Goal: Task Accomplishment & Management: Manage account settings

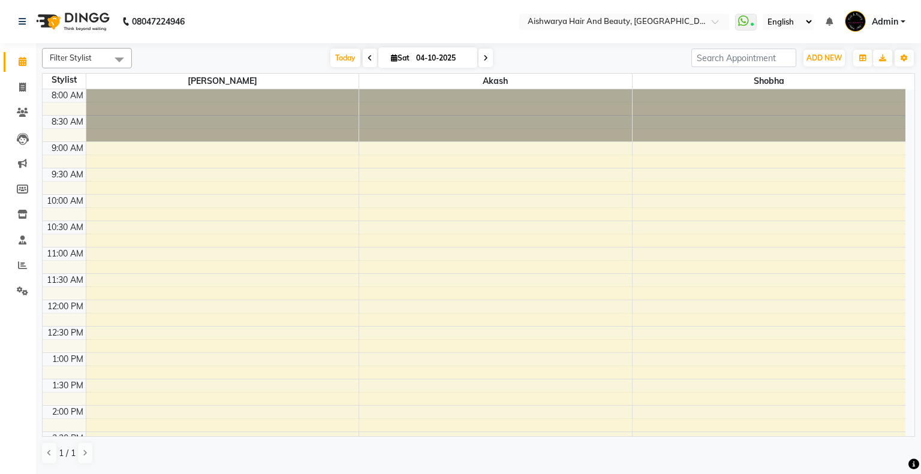
scroll to position [180, 0]
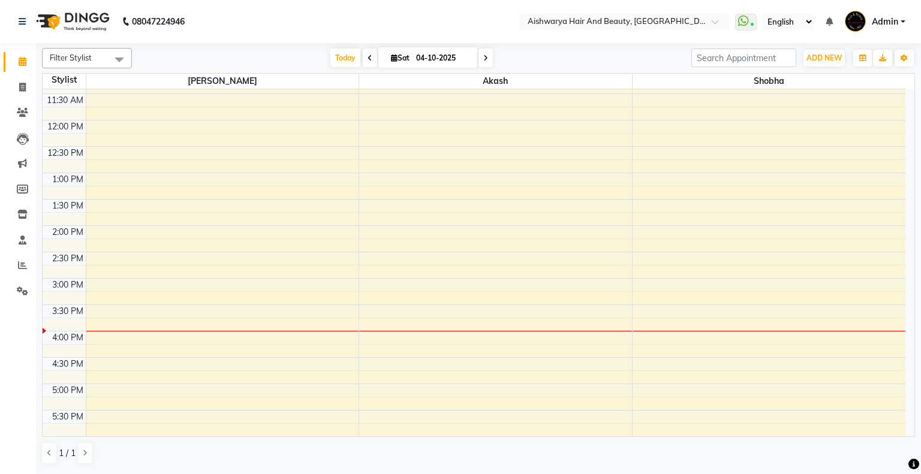
click at [383, 320] on div "8:00 AM 8:30 AM 9:00 AM 9:30 AM 10:00 AM 10:30 AM 11:00 AM 11:30 AM 12:00 PM 12…" at bounding box center [474, 251] width 863 height 685
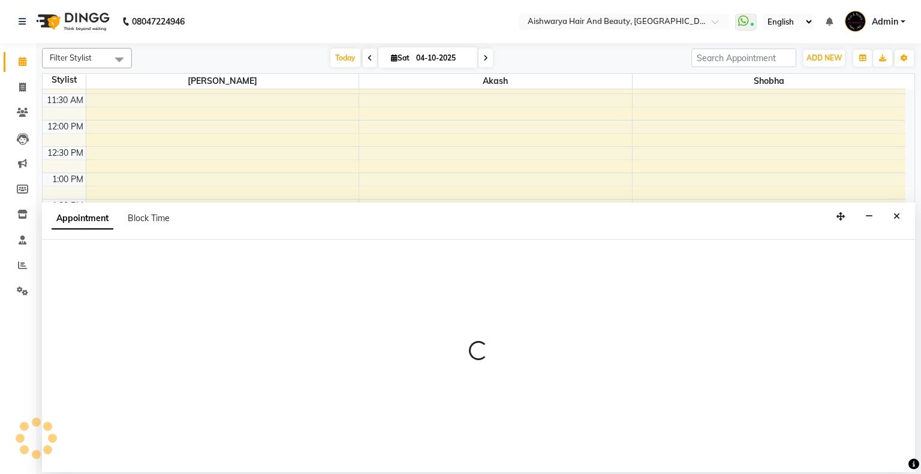
select select "19059"
select select "945"
select select "tentative"
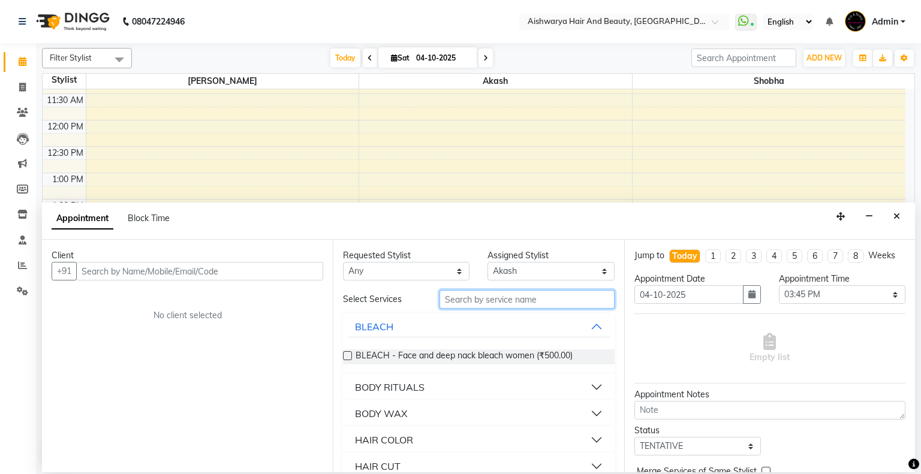
click at [495, 303] on input "text" at bounding box center [526, 299] width 175 height 19
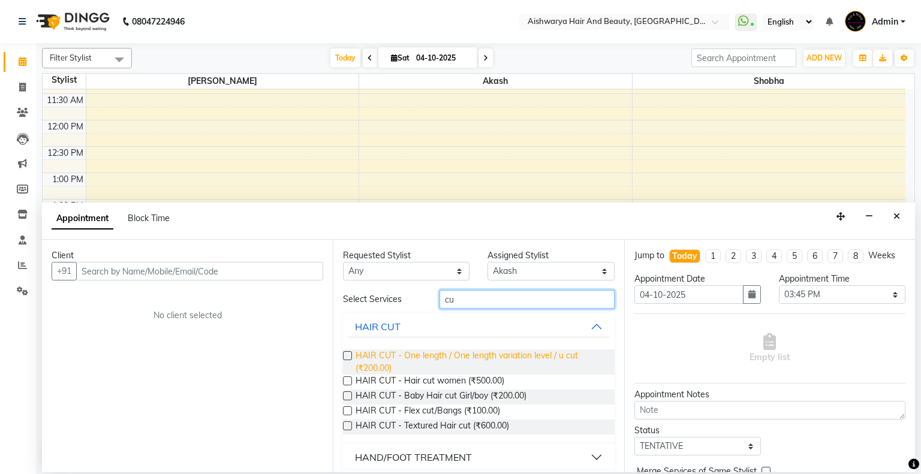
type input "cu"
click at [446, 352] on span "HAIR CUT - One length / One length variation level / u cut (₹200.00)" at bounding box center [479, 361] width 249 height 25
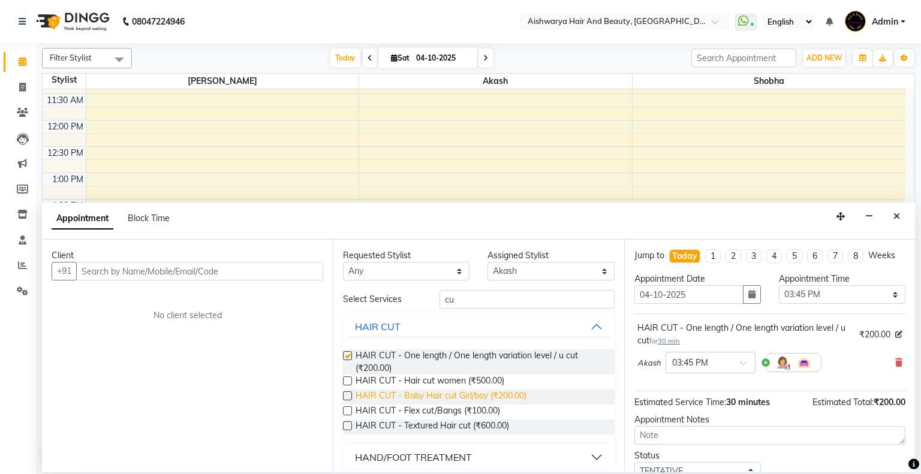
checkbox input "false"
click at [455, 395] on span "HAIR CUT - Baby Hair cut Girl/boy (₹200.00)" at bounding box center [440, 397] width 171 height 15
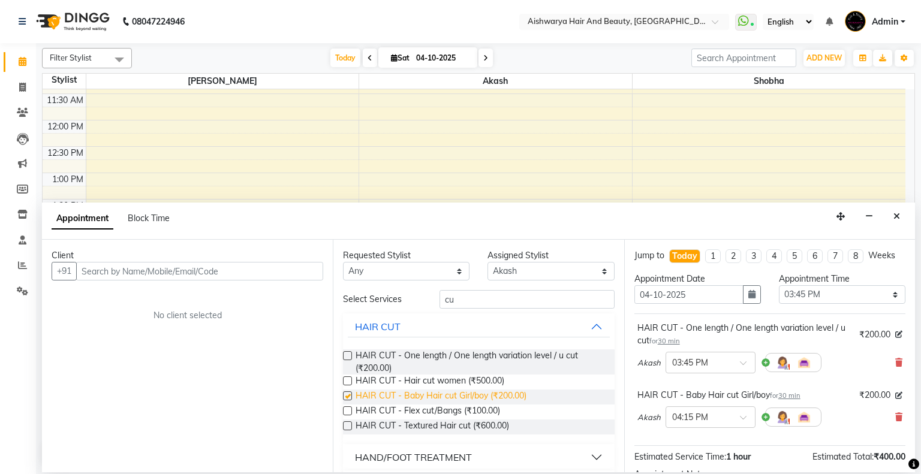
checkbox input "false"
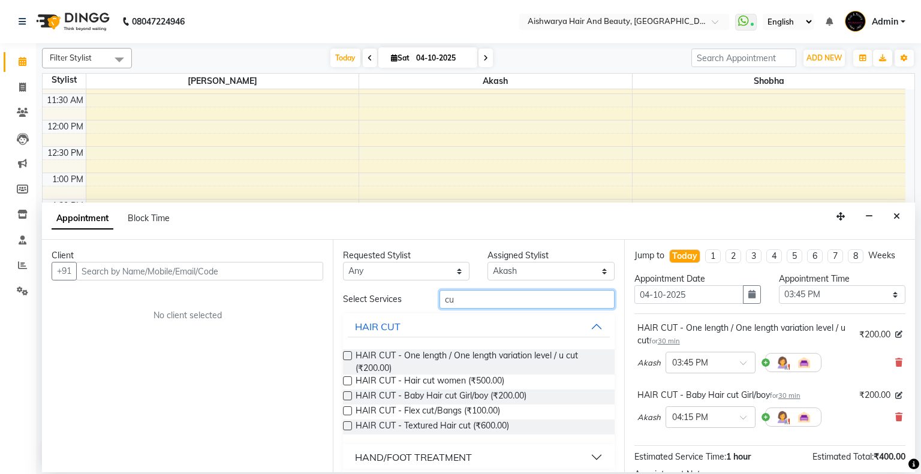
click at [480, 306] on input "cu" at bounding box center [526, 299] width 175 height 19
type input "c"
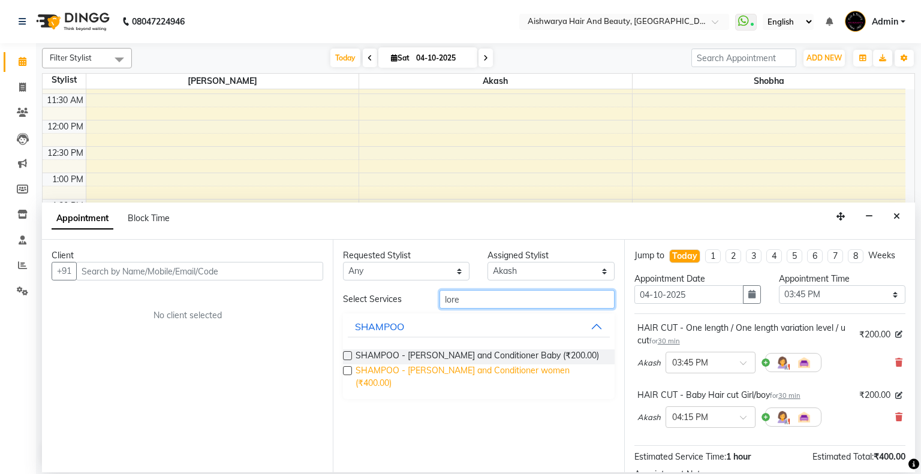
type input "lore"
click at [397, 376] on span "SHAMPOO - [PERSON_NAME] and Conditioner women (₹400.00)" at bounding box center [479, 376] width 249 height 25
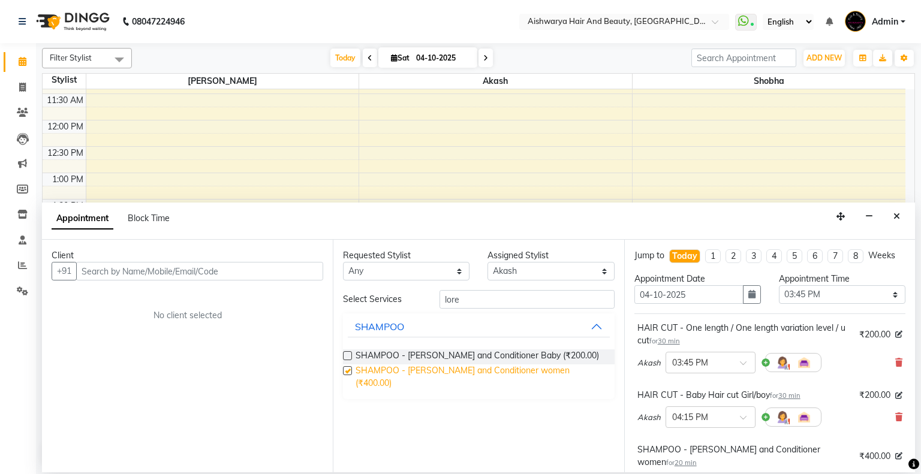
checkbox input "false"
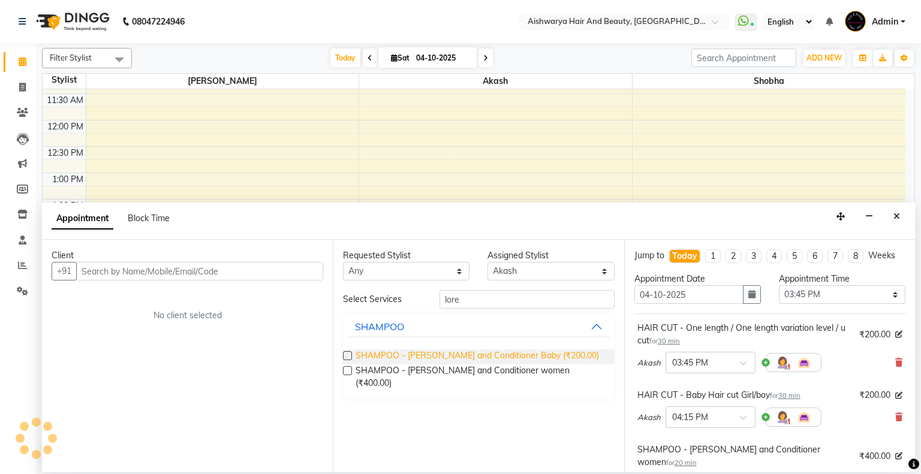
click at [399, 358] on span "SHAMPOO - [PERSON_NAME] and Conditioner Baby (₹200.00)" at bounding box center [476, 356] width 243 height 15
checkbox input "false"
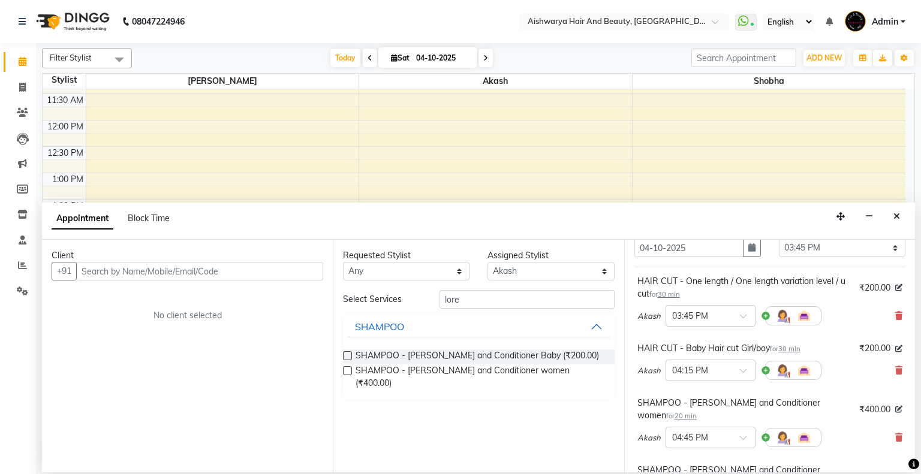
scroll to position [120, 0]
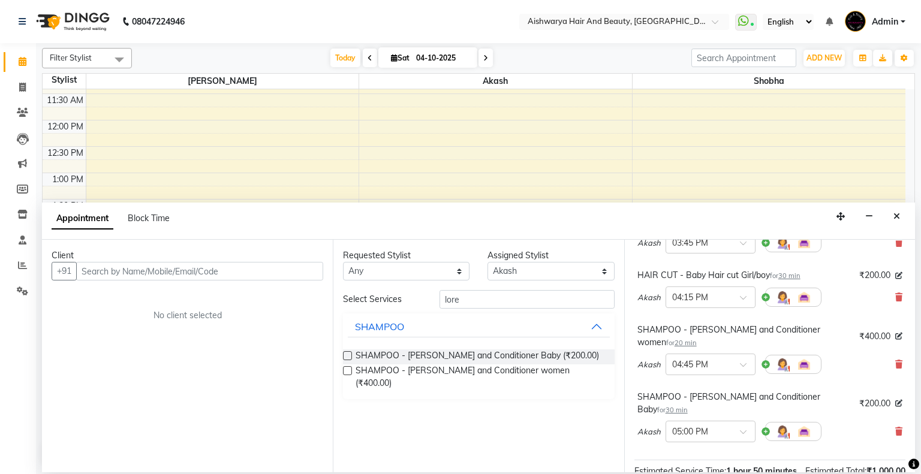
click at [216, 261] on div "Client +91 No client selected" at bounding box center [187, 356] width 291 height 233
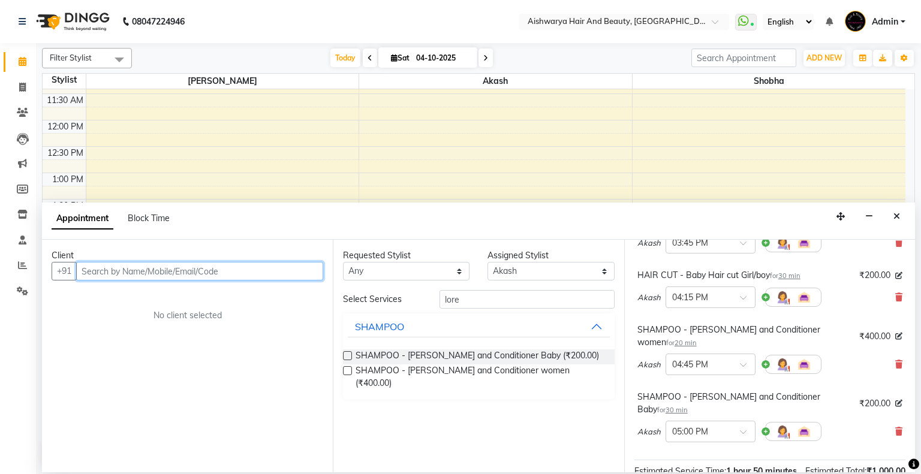
click at [230, 272] on input "text" at bounding box center [199, 271] width 247 height 19
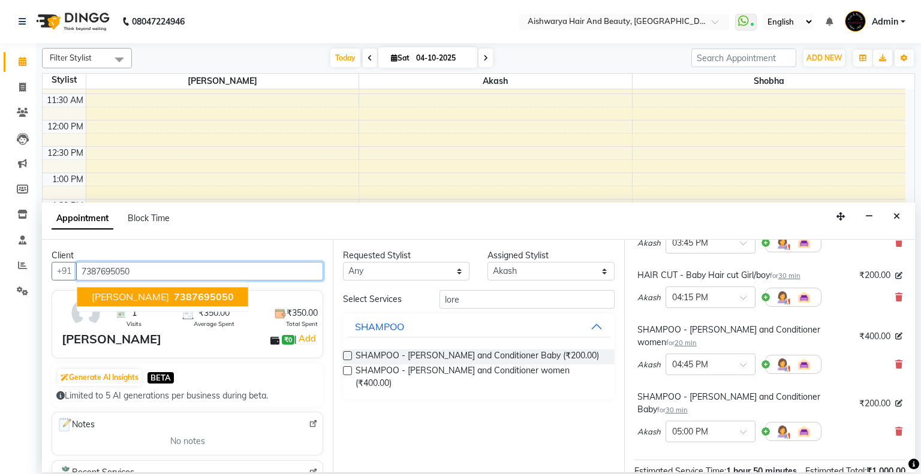
click at [174, 299] on span "7387695050" at bounding box center [204, 297] width 60 height 12
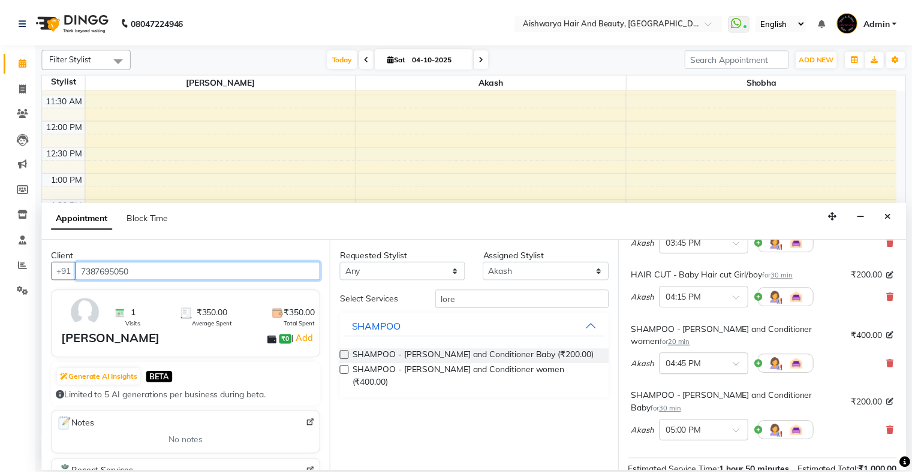
scroll to position [285, 0]
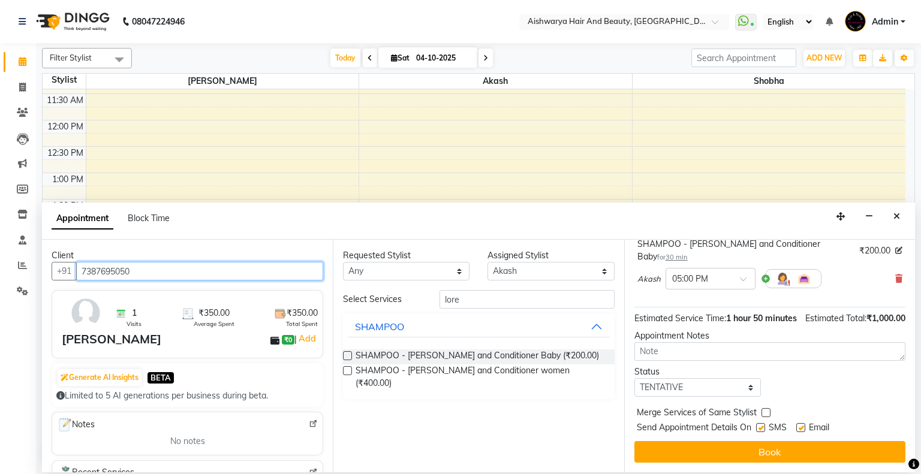
type input "7387695050"
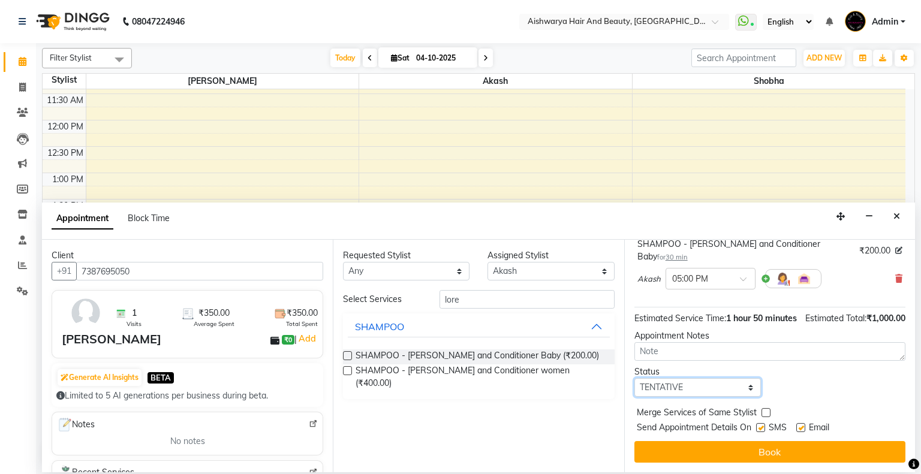
click at [698, 385] on select "Select TENTATIVE CONFIRM CHECK-IN UPCOMING" at bounding box center [697, 387] width 126 height 19
select select "check-in"
click at [634, 378] on select "Select TENTATIVE CONFIRM CHECK-IN UPCOMING" at bounding box center [697, 387] width 126 height 19
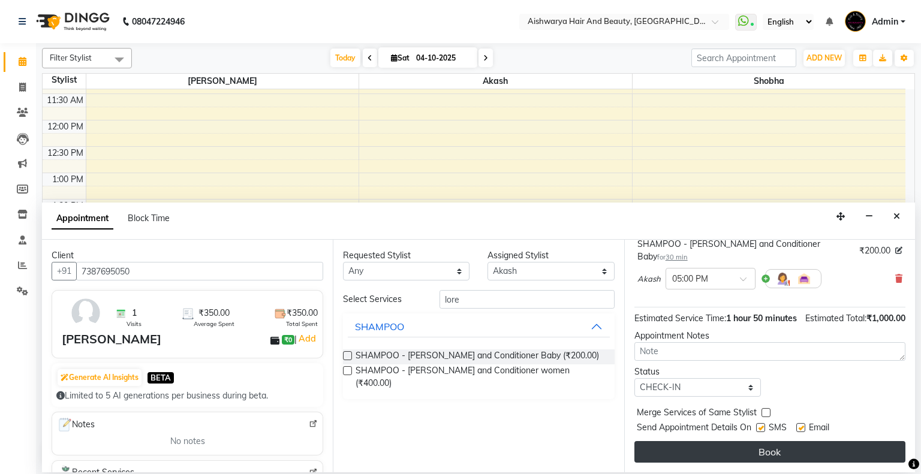
click at [714, 450] on button "Book" at bounding box center [769, 452] width 271 height 22
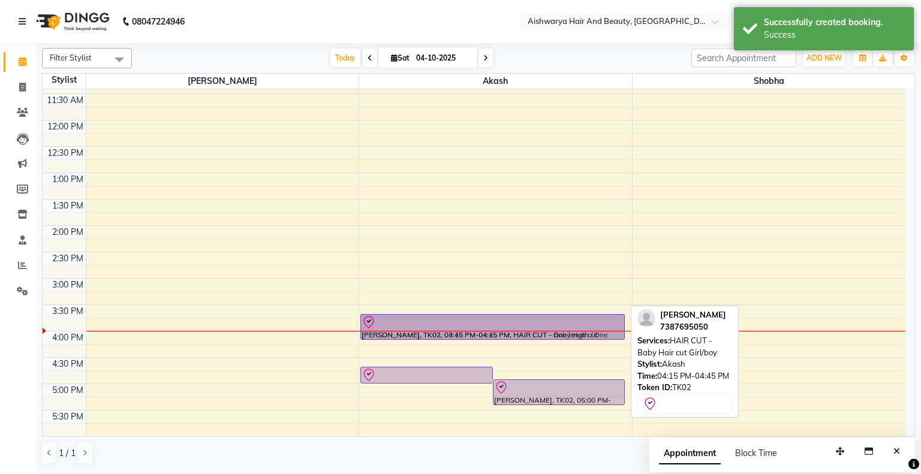
drag, startPoint x: 514, startPoint y: 346, endPoint x: 517, endPoint y: 313, distance: 32.5
click at [517, 313] on div "[PERSON_NAME], TK02, 04:45 PM-05:05 PM, SHAMPOO - [PERSON_NAME] and Conditioner…" at bounding box center [495, 251] width 273 height 685
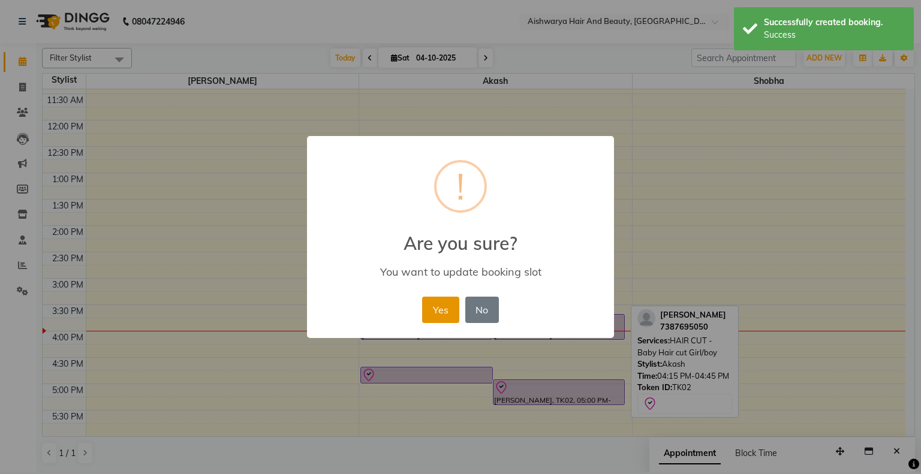
click at [453, 318] on button "Yes" at bounding box center [440, 310] width 37 height 26
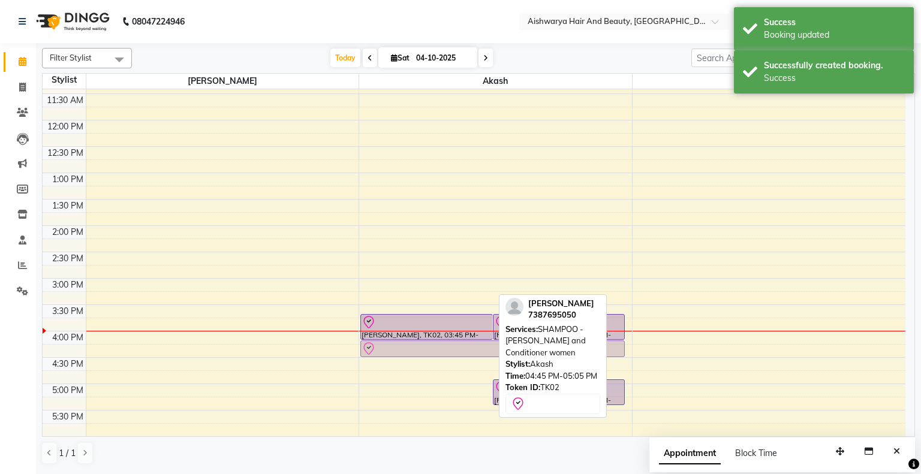
drag, startPoint x: 457, startPoint y: 373, endPoint x: 456, endPoint y: 344, distance: 29.4
click at [456, 344] on div "[PERSON_NAME], TK02, 03:45 PM-04:15 PM, HAIR CUT - Baby Hair cut Girl/boy [PERS…" at bounding box center [495, 251] width 273 height 685
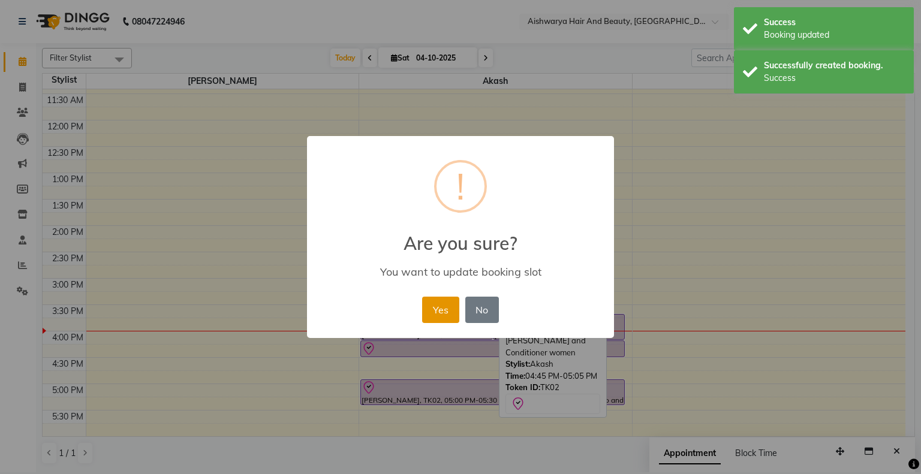
click at [451, 313] on button "Yes" at bounding box center [440, 310] width 37 height 26
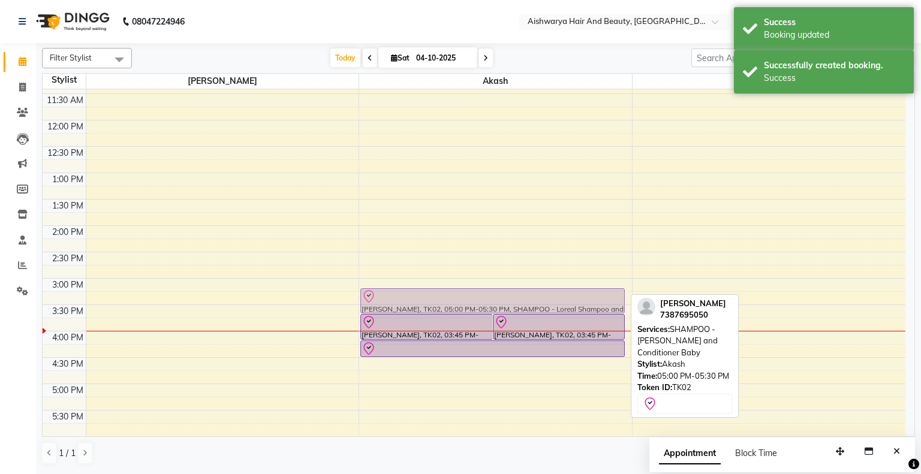
drag, startPoint x: 513, startPoint y: 394, endPoint x: 536, endPoint y: 309, distance: 88.1
click at [536, 309] on div "[PERSON_NAME], TK02, 03:45 PM-04:15 PM, HAIR CUT - Baby Hair cut Girl/boy [PERS…" at bounding box center [495, 251] width 273 height 685
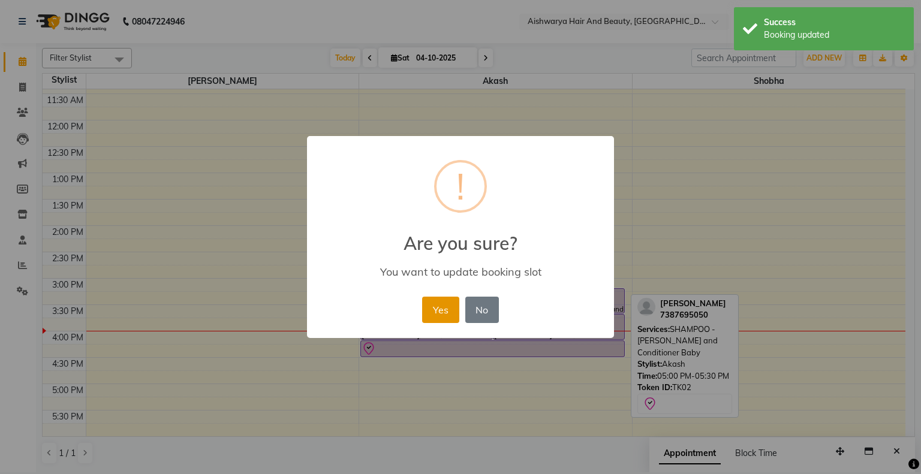
click at [448, 317] on button "Yes" at bounding box center [440, 310] width 37 height 26
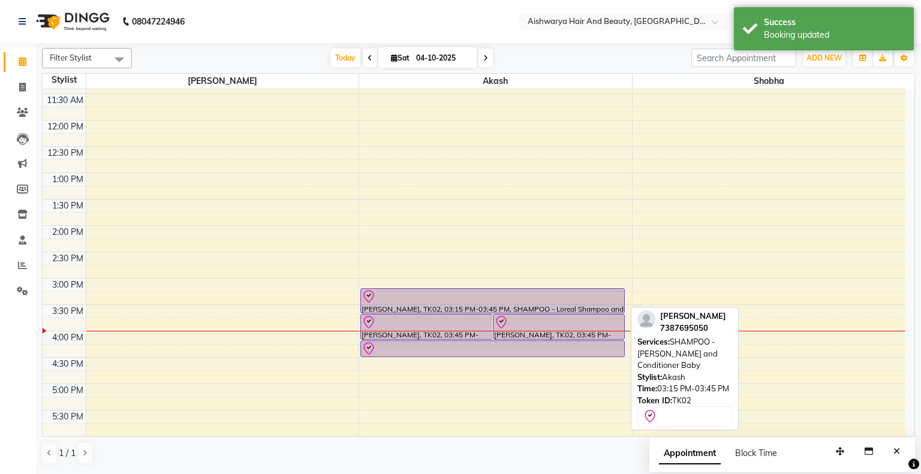
click at [421, 295] on div at bounding box center [492, 297] width 262 height 14
select select "8"
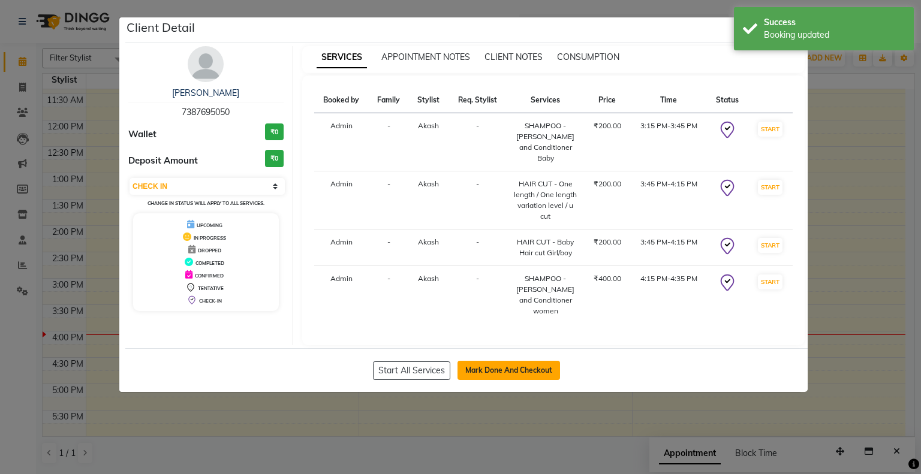
click at [509, 370] on button "Mark Done And Checkout" at bounding box center [508, 370] width 102 height 19
select select "service"
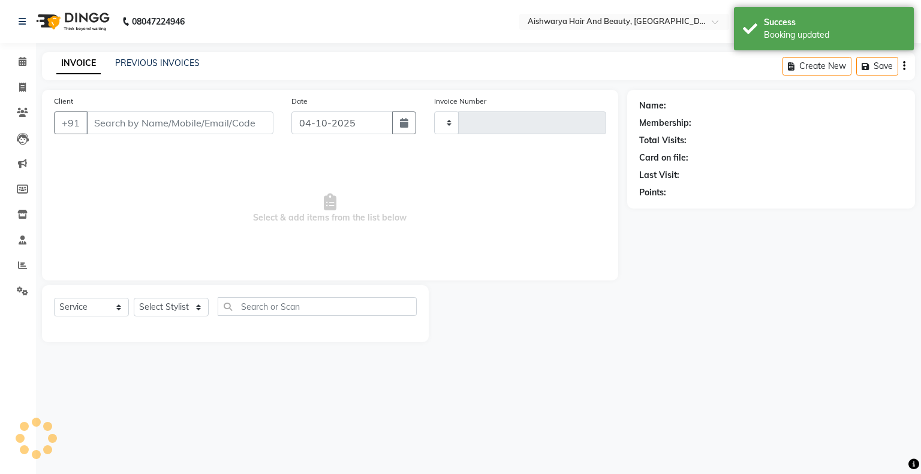
type input "0886"
select select "3876"
type input "7387695050"
select select "19059"
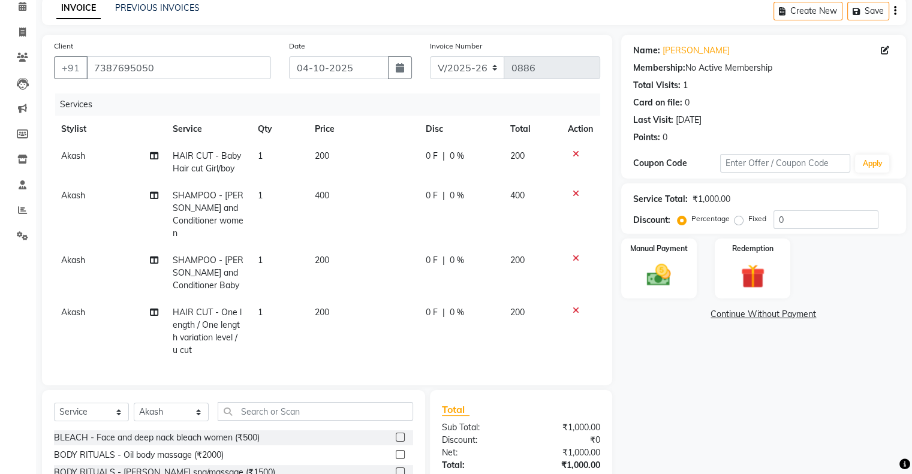
scroll to position [175, 0]
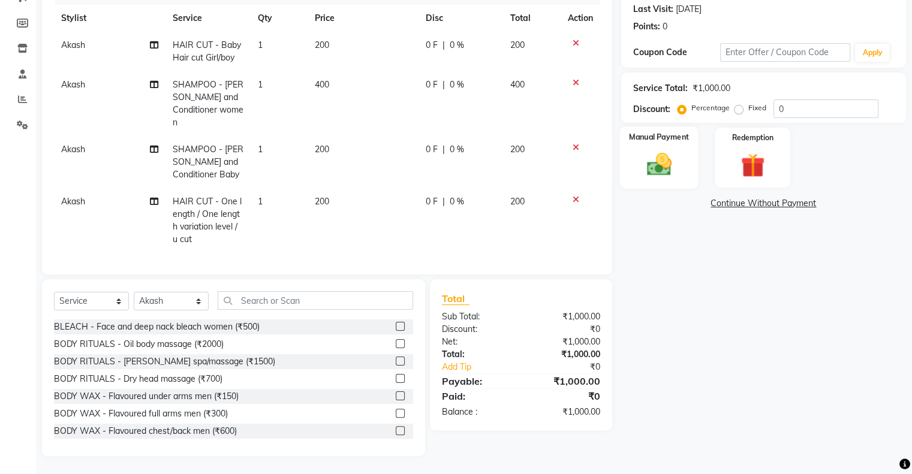
click at [657, 150] on img at bounding box center [658, 164] width 40 height 29
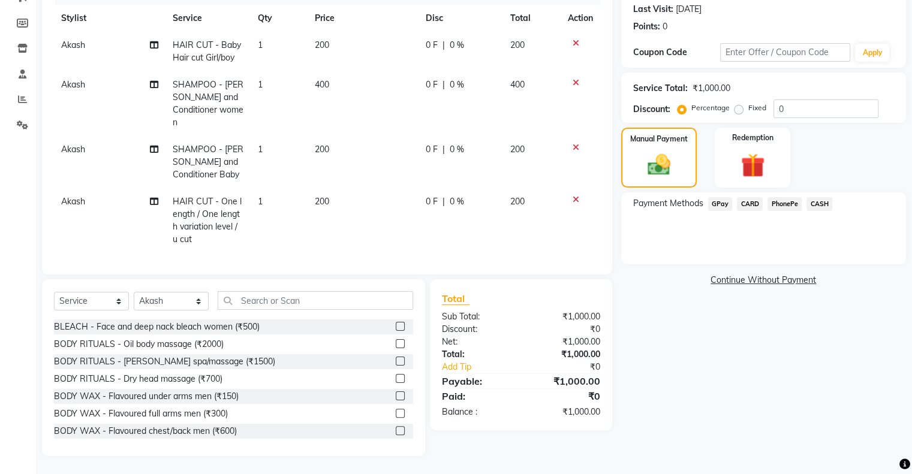
click at [783, 197] on span "PhonePe" at bounding box center [784, 204] width 34 height 14
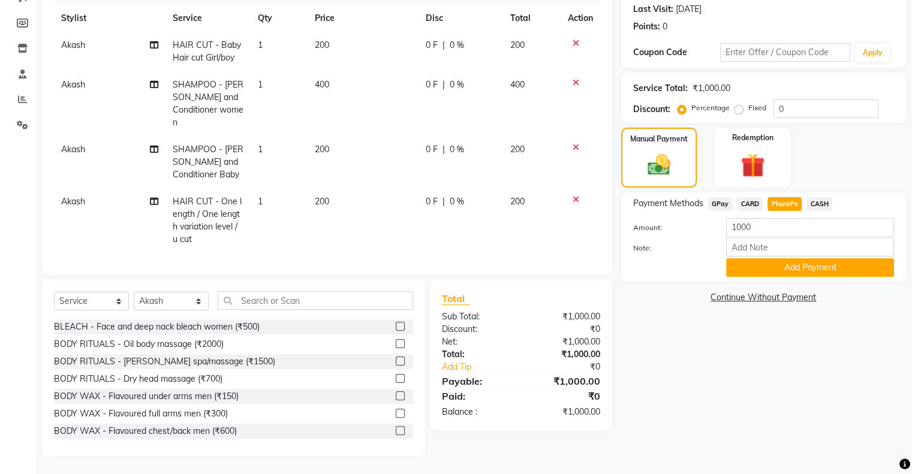
click at [809, 197] on span "CASH" at bounding box center [819, 204] width 26 height 14
click at [825, 197] on span "CASH" at bounding box center [819, 204] width 26 height 14
click at [786, 264] on button "Add Payment" at bounding box center [810, 267] width 168 height 19
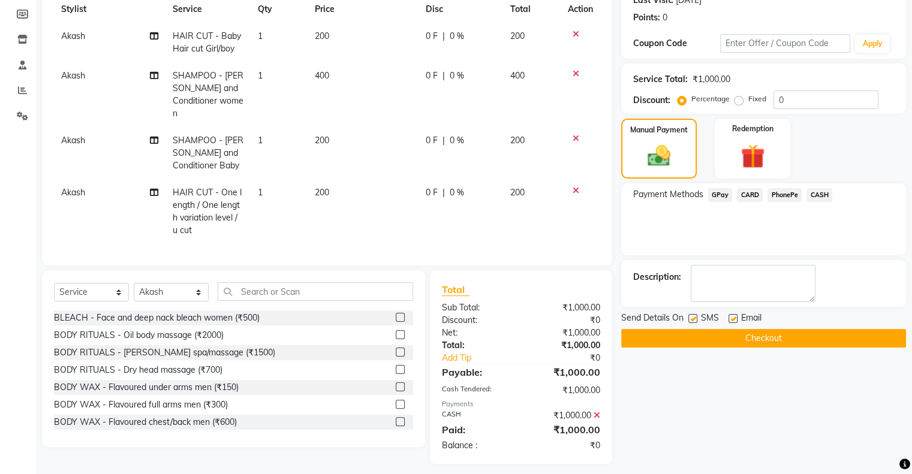
scroll to position [192, 0]
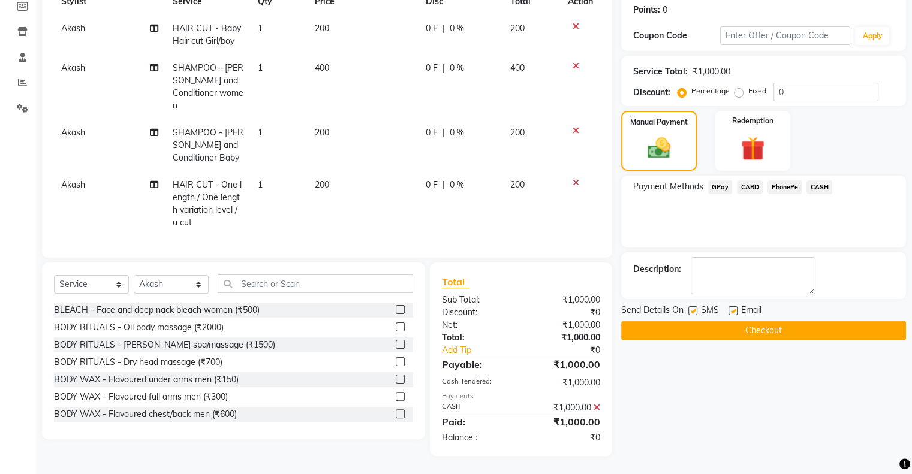
click at [729, 321] on button "Checkout" at bounding box center [763, 330] width 285 height 19
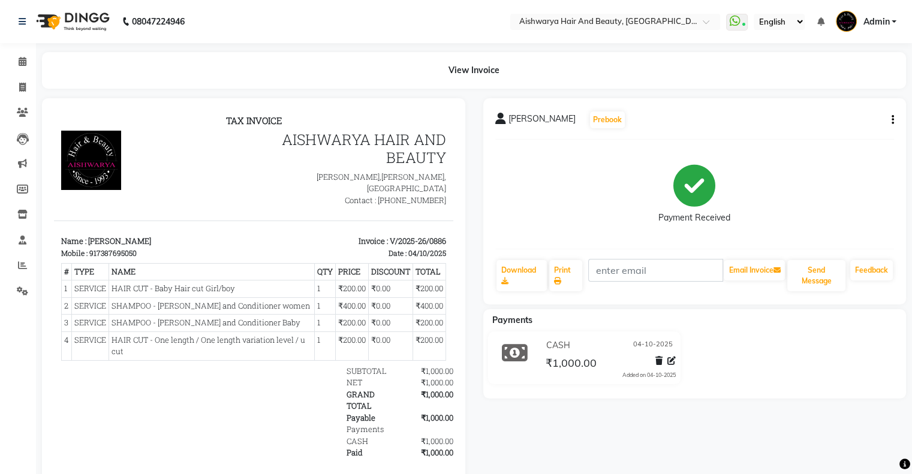
click at [894, 119] on div "[PERSON_NAME] Prebook Payment Received Download Print Email Invoice Send Messag…" at bounding box center [694, 201] width 423 height 206
click at [894, 118] on div "[PERSON_NAME] Prebook Payment Received Download Print Email Invoice Send Messag…" at bounding box center [694, 201] width 423 height 206
click at [893, 120] on icon "button" at bounding box center [892, 120] width 2 height 1
click at [824, 134] on div "Edit Invoice" at bounding box center [832, 135] width 82 height 15
select select "service"
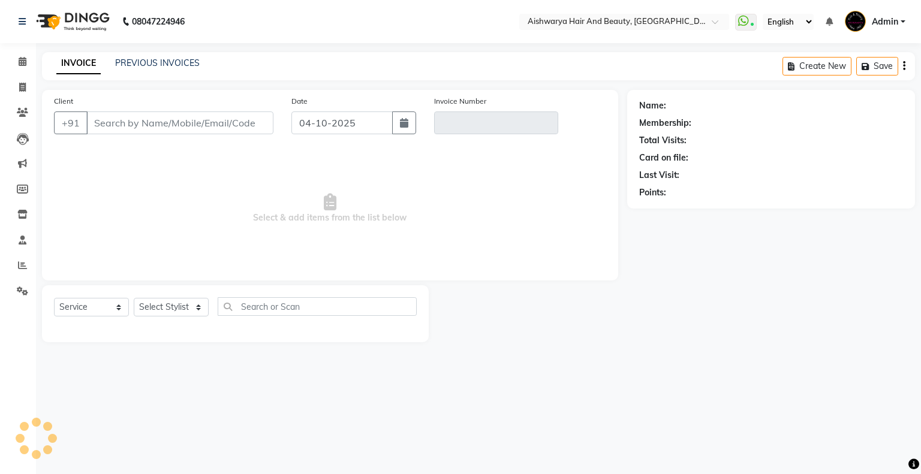
type input "7387695050"
type input "V/2025-26/0886"
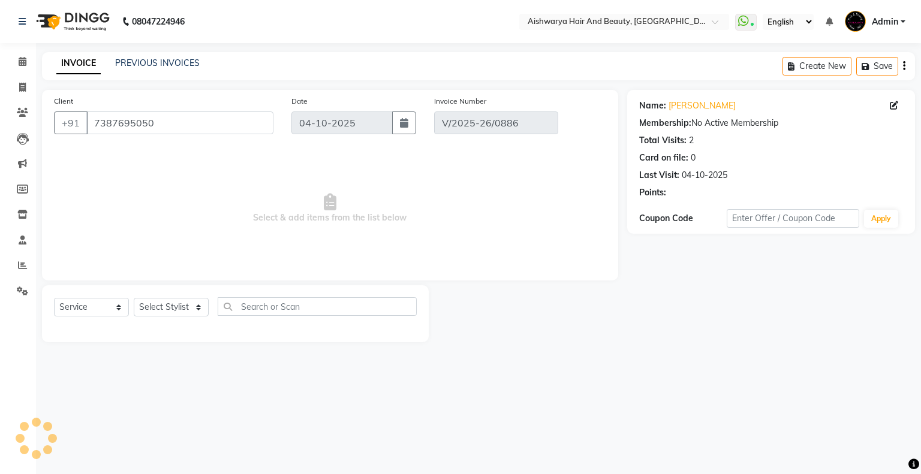
select select "select"
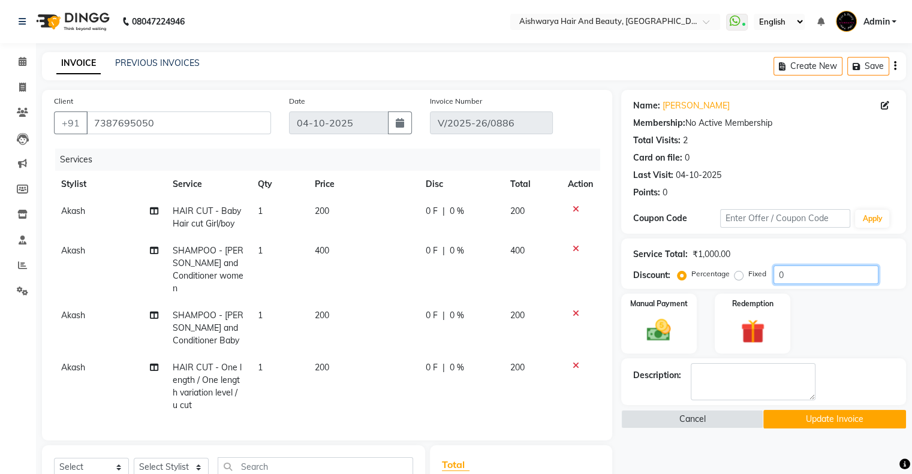
click at [795, 276] on input "0" at bounding box center [825, 275] width 105 height 19
click at [731, 276] on div "Percentage Fixed" at bounding box center [727, 275] width 94 height 16
click at [748, 278] on label "Fixed" at bounding box center [757, 274] width 18 height 11
click at [738, 278] on input "Fixed" at bounding box center [741, 274] width 8 height 8
radio input "true"
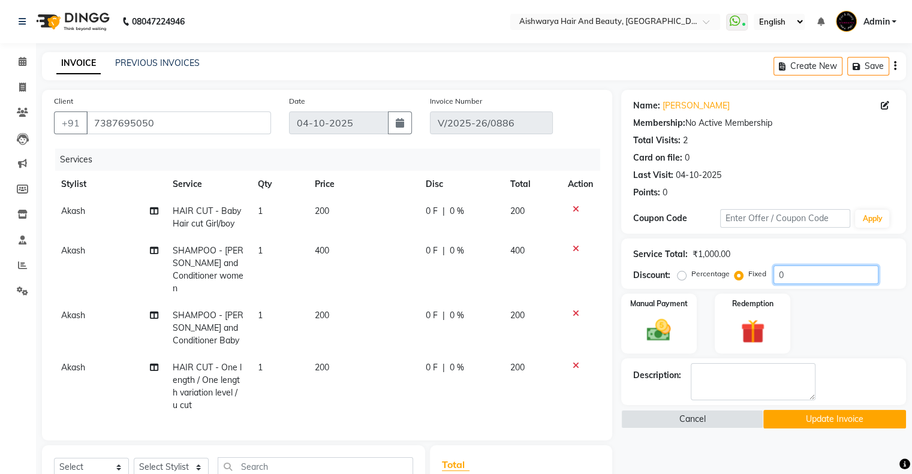
click at [796, 270] on input "0" at bounding box center [825, 275] width 105 height 19
click at [435, 215] on span "0 F" at bounding box center [432, 211] width 12 height 13
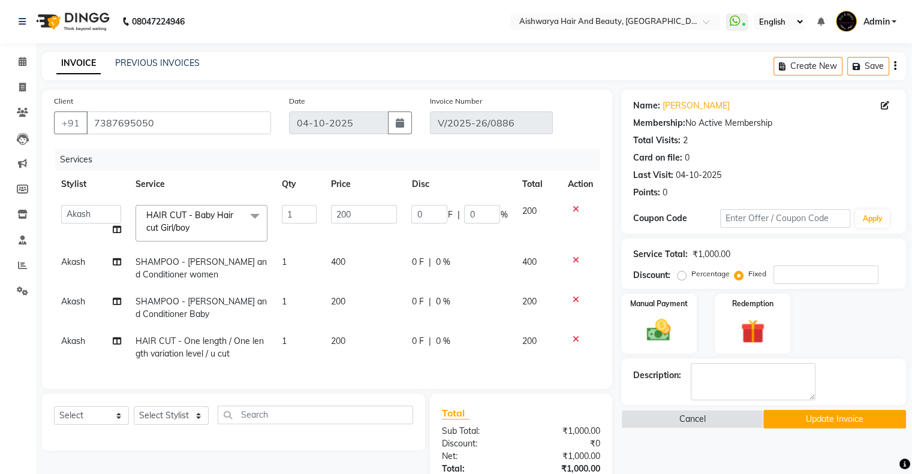
click at [420, 302] on span "0 F" at bounding box center [417, 302] width 12 height 13
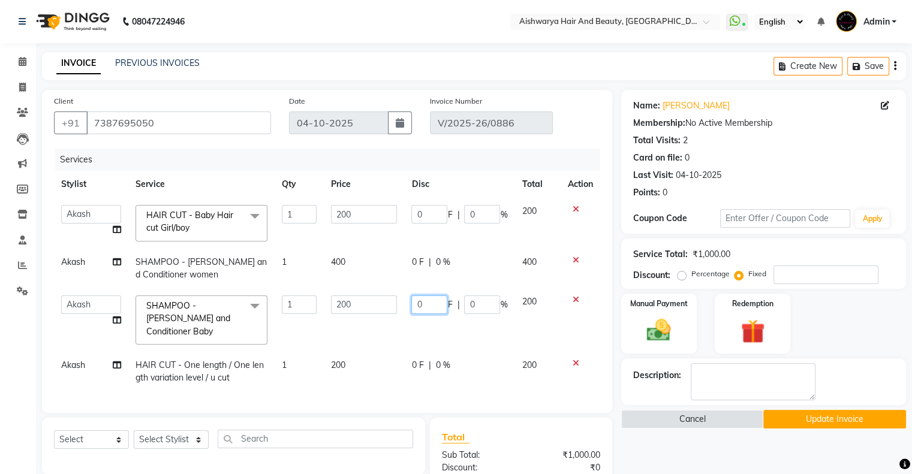
click at [427, 306] on input "0" at bounding box center [429, 305] width 36 height 19
type input "50"
click at [442, 330] on tbody "Akash kasturi Shobha HAIR CUT - Baby Hair cut Girl/boy x BLEACH - Face and deep…" at bounding box center [327, 295] width 546 height 194
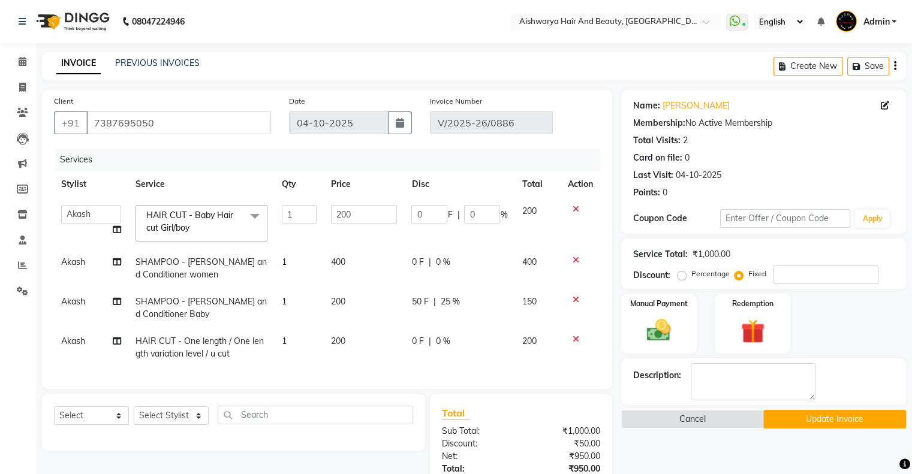
scroll to position [150, 0]
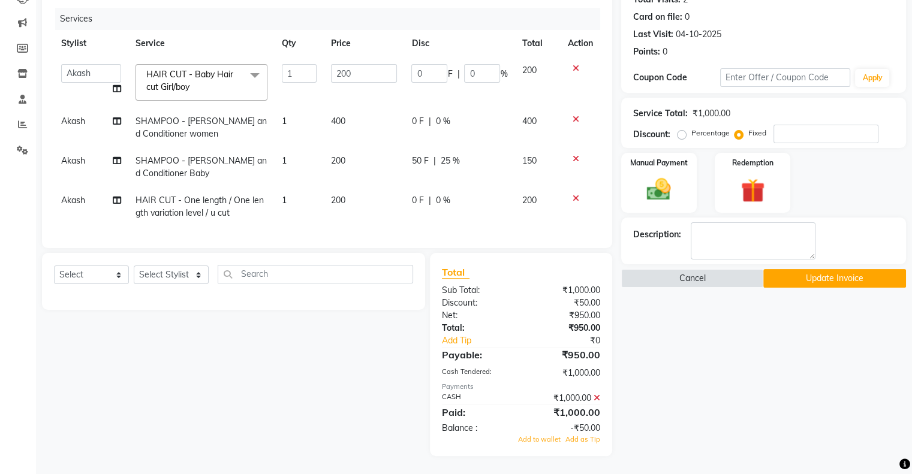
click at [596, 400] on icon at bounding box center [596, 398] width 7 height 8
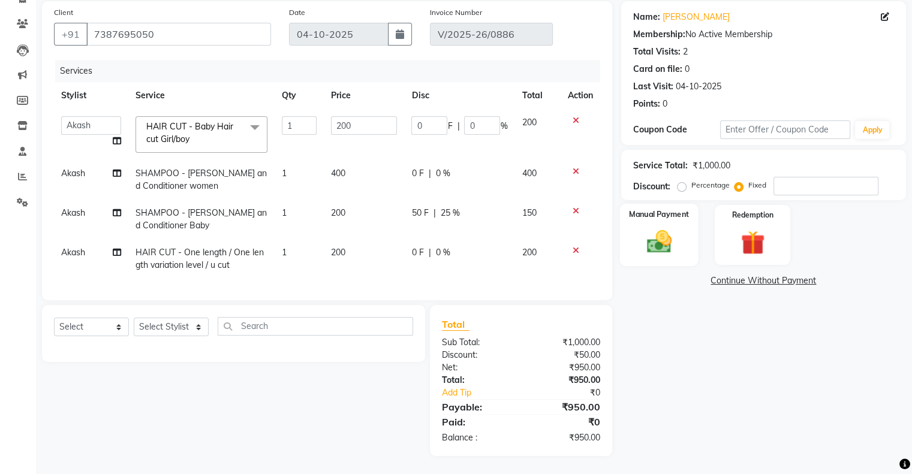
click at [655, 228] on img at bounding box center [658, 242] width 40 height 29
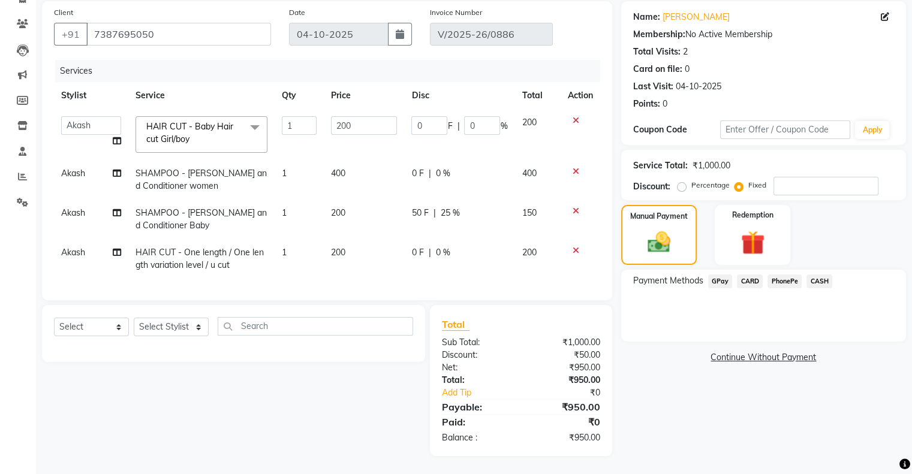
click at [821, 275] on span "CASH" at bounding box center [819, 282] width 26 height 14
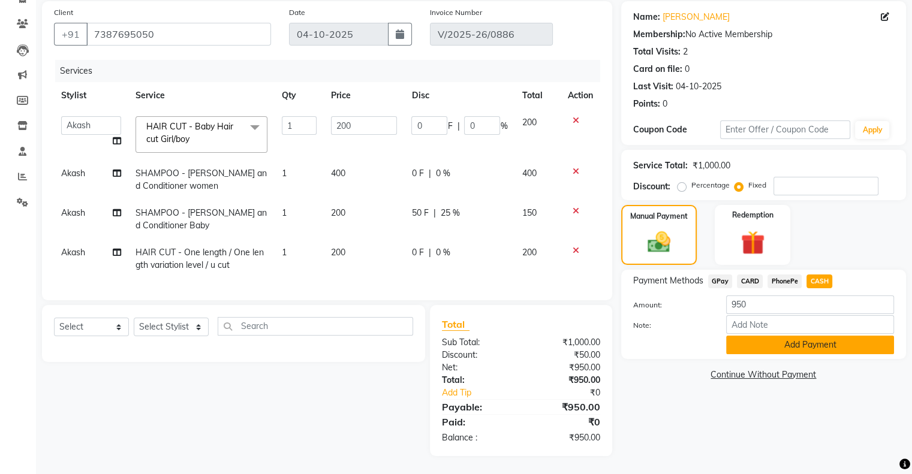
click at [800, 336] on button "Add Payment" at bounding box center [810, 345] width 168 height 19
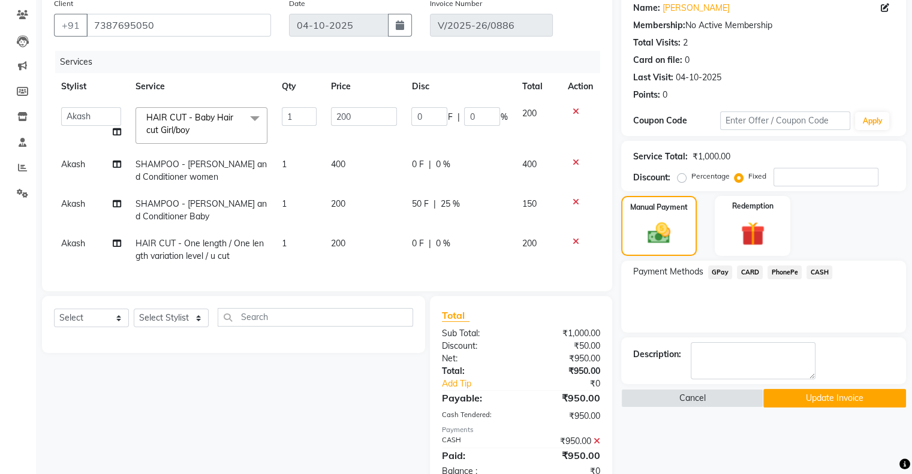
scroll to position [140, 0]
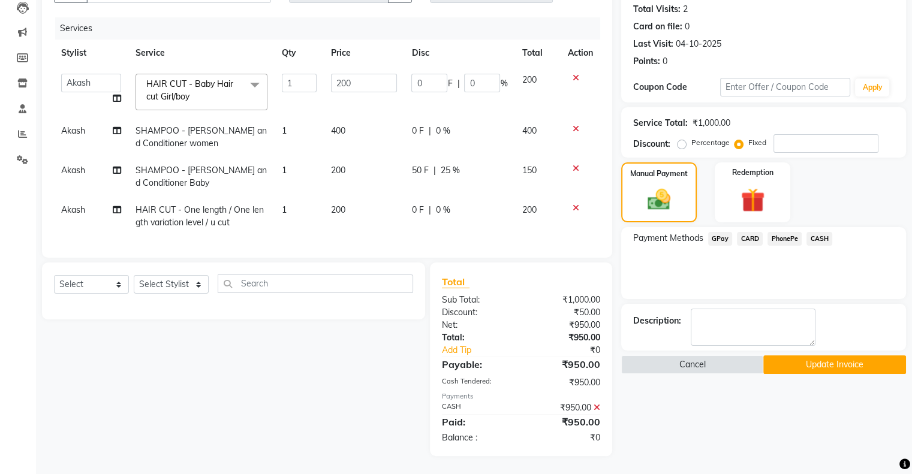
click at [807, 357] on button "Update Invoice" at bounding box center [834, 364] width 143 height 19
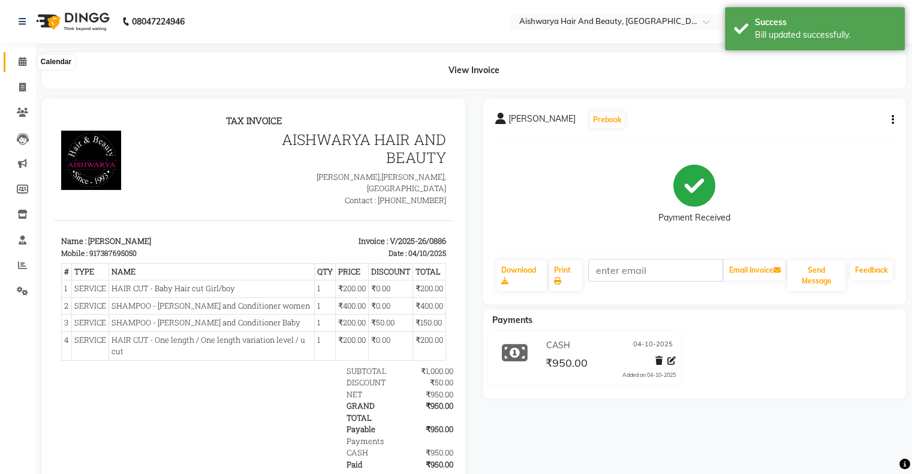
click at [19, 61] on icon at bounding box center [23, 61] width 8 height 9
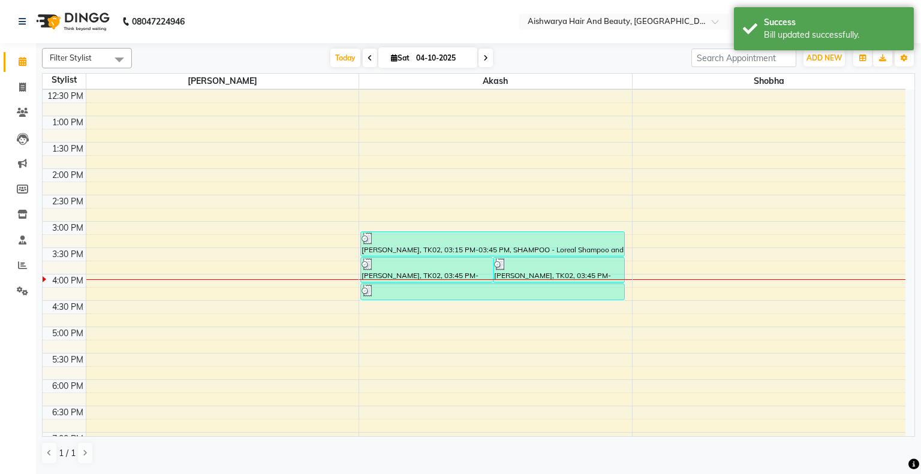
scroll to position [240, 0]
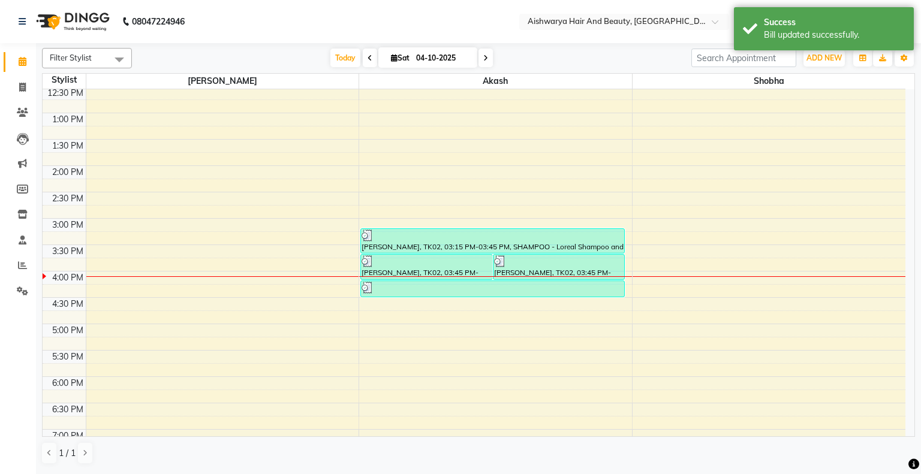
click at [628, 269] on div "8:00 AM 8:30 AM 9:00 AM 9:30 AM 10:00 AM 10:30 AM 11:00 AM 11:30 AM 12:00 PM 12…" at bounding box center [474, 192] width 863 height 685
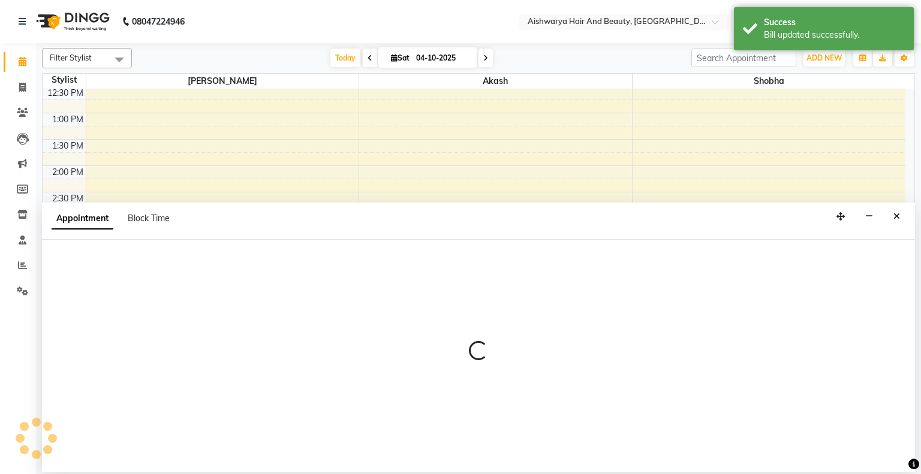
select select "19059"
select select "960"
select select "tentative"
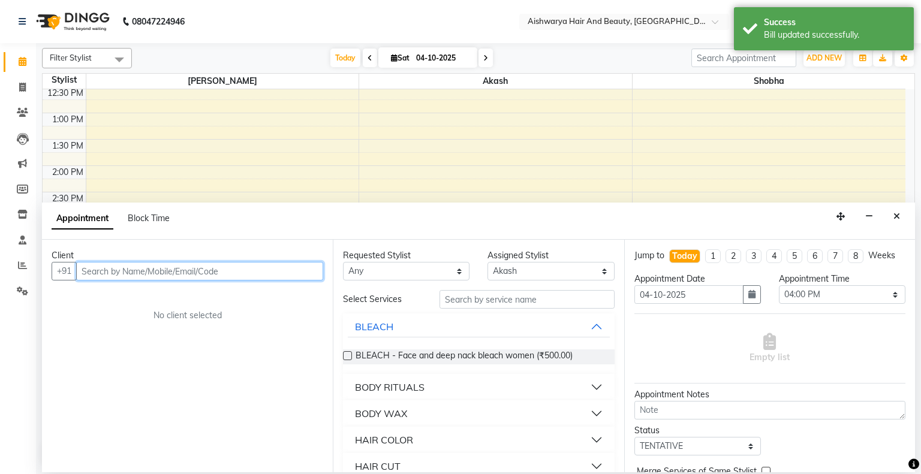
click at [235, 276] on input "text" at bounding box center [199, 271] width 247 height 19
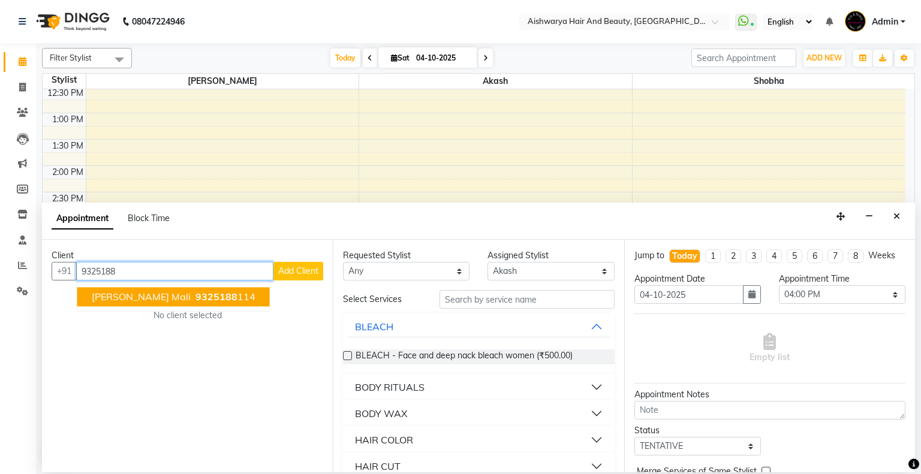
click at [126, 300] on span "[PERSON_NAME] mali" at bounding box center [141, 297] width 99 height 12
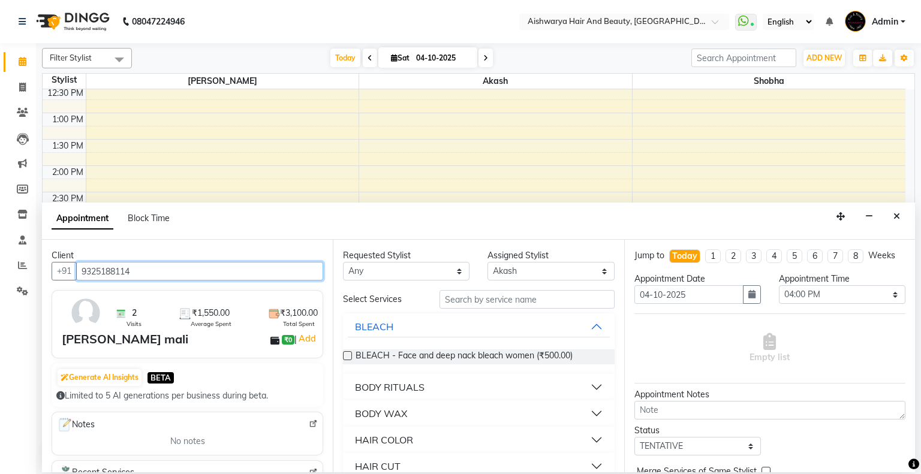
type input "9325188114"
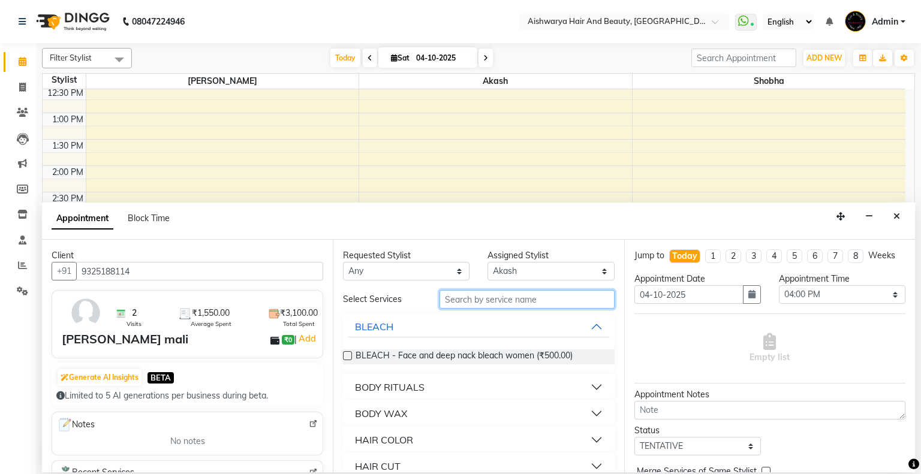
click at [477, 302] on input "text" at bounding box center [526, 299] width 175 height 19
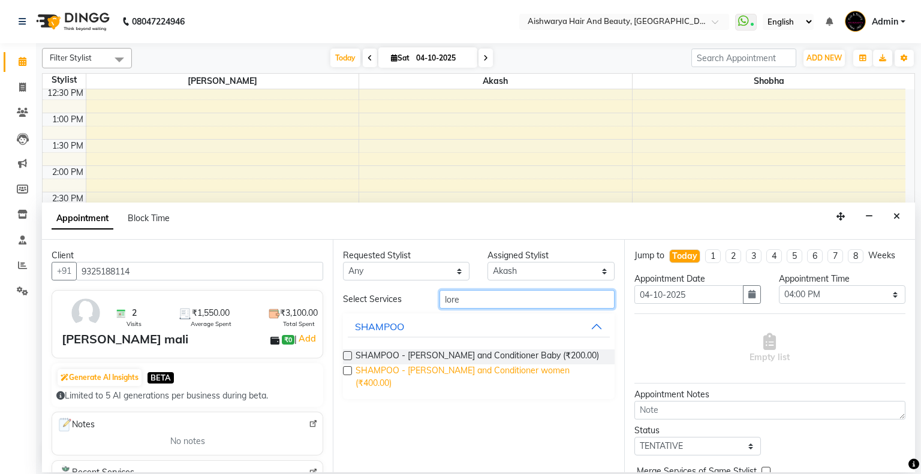
type input "lore"
click at [396, 378] on span "SHAMPOO - [PERSON_NAME] and Conditioner women (₹400.00)" at bounding box center [479, 376] width 249 height 25
checkbox input "false"
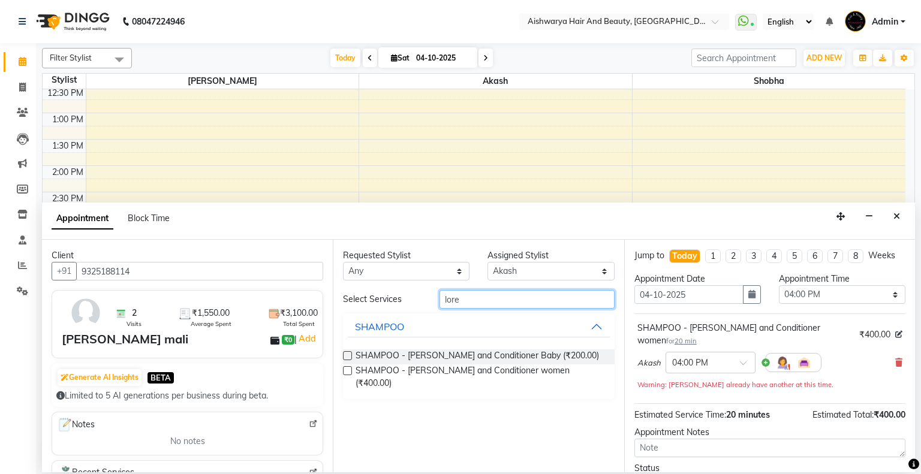
click at [506, 308] on input "lore" at bounding box center [526, 299] width 175 height 19
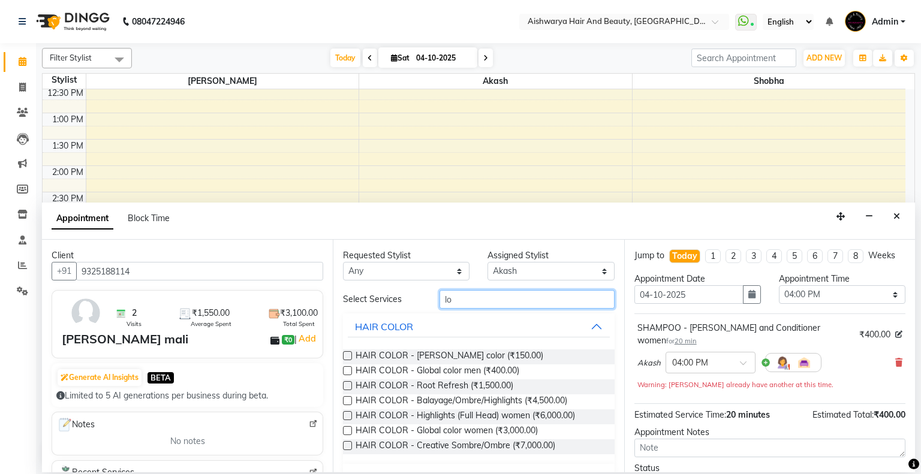
type input "l"
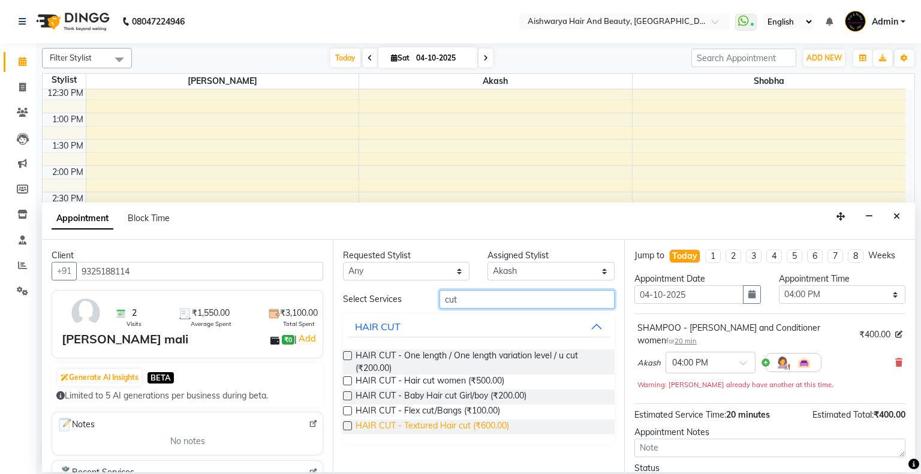
type input "cut"
click at [452, 426] on span "HAIR CUT - Textured Hair cut (₹600.00)" at bounding box center [431, 427] width 153 height 15
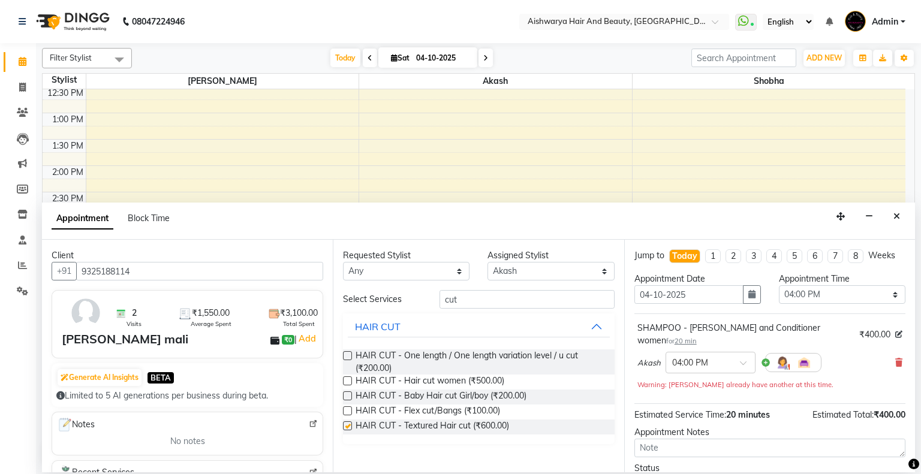
checkbox input "false"
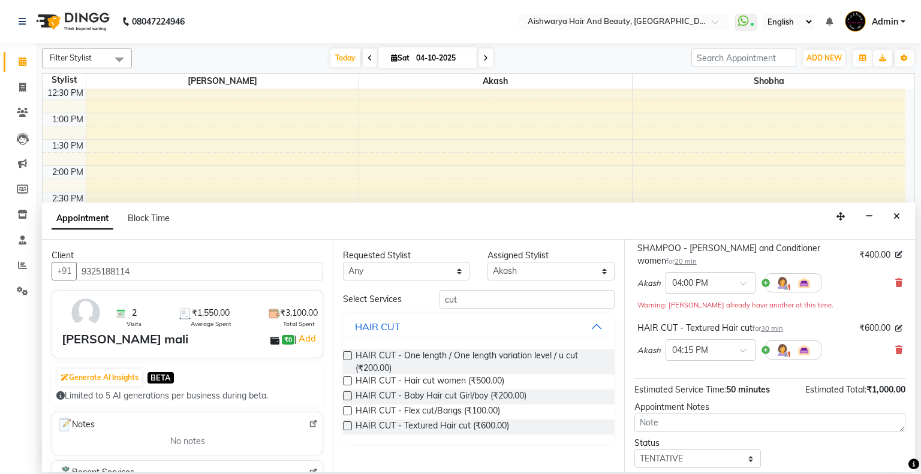
scroll to position [150, 0]
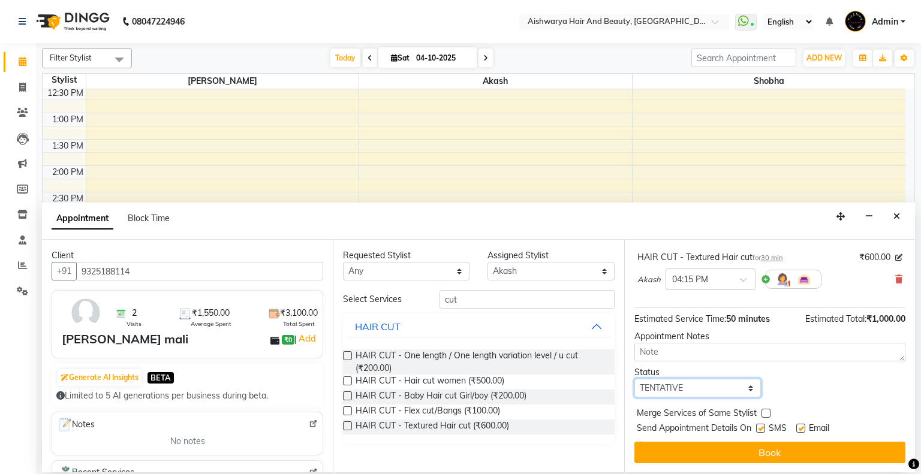
click at [701, 383] on select "Select TENTATIVE CONFIRM CHECK-IN UPCOMING" at bounding box center [697, 388] width 126 height 19
select select "check-in"
click at [634, 379] on select "Select TENTATIVE CONFIRM CHECK-IN UPCOMING" at bounding box center [697, 388] width 126 height 19
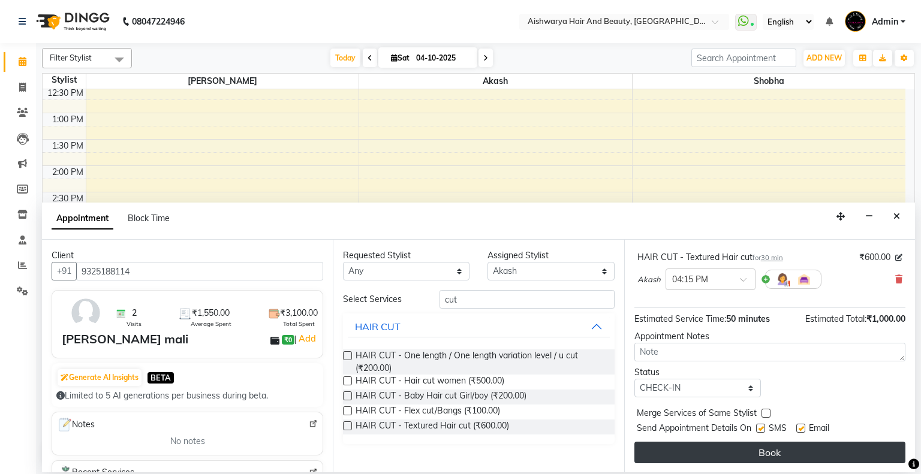
click at [726, 453] on button "Book" at bounding box center [769, 453] width 271 height 22
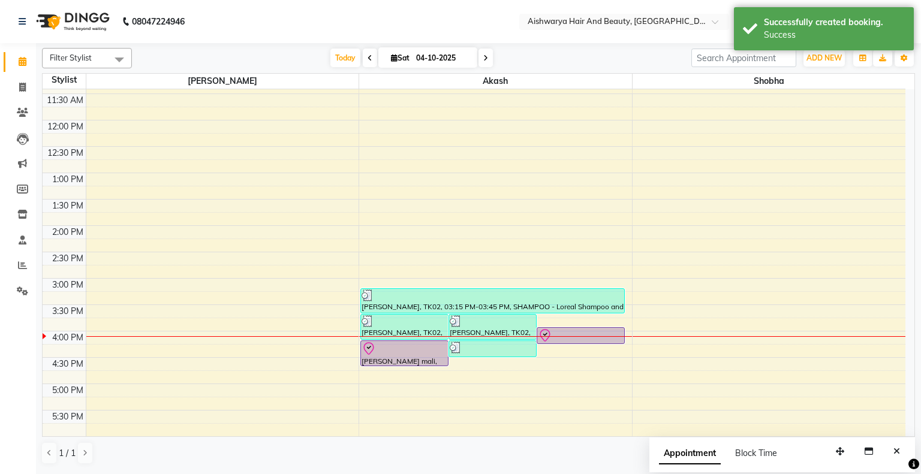
scroll to position [180, 0]
click at [398, 210] on div "8:00 AM 8:30 AM 9:00 AM 9:30 AM 10:00 AM 10:30 AM 11:00 AM 11:30 AM 12:00 PM 12…" at bounding box center [474, 251] width 863 height 685
select select "19059"
select select "825"
select select "tentative"
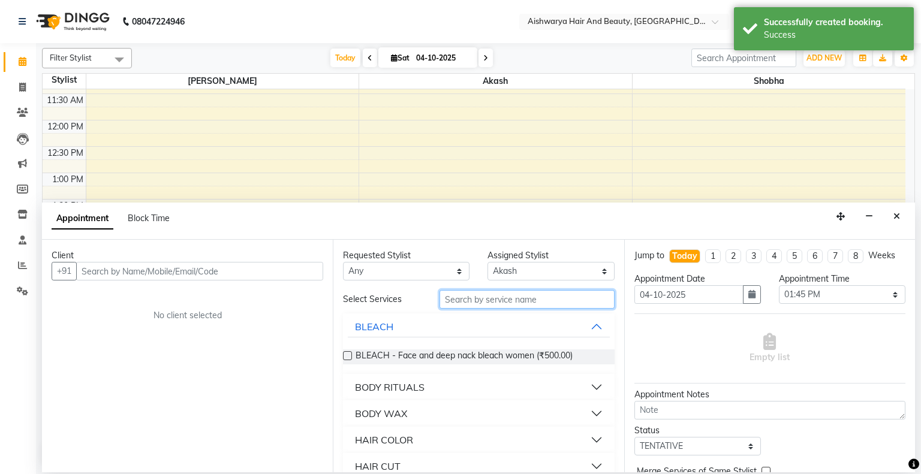
click at [484, 302] on input "text" at bounding box center [526, 299] width 175 height 19
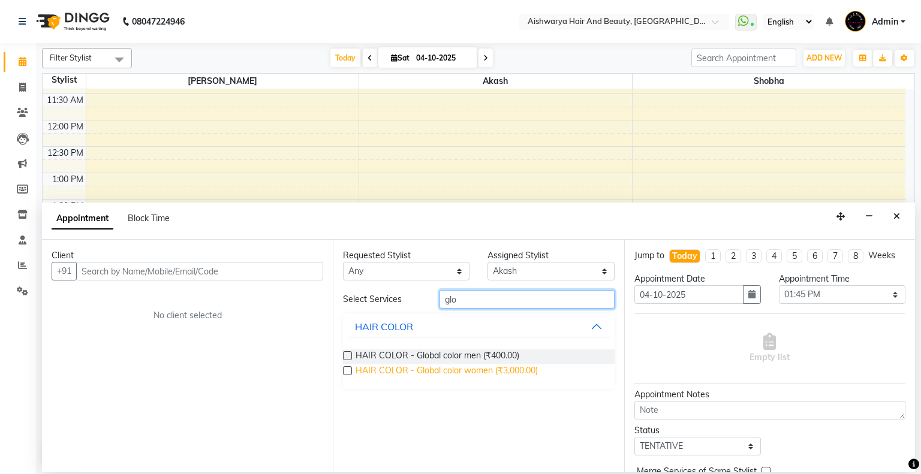
type input "glo"
click at [413, 369] on span "HAIR COLOR - Global color women (₹3,000.00)" at bounding box center [446, 371] width 182 height 15
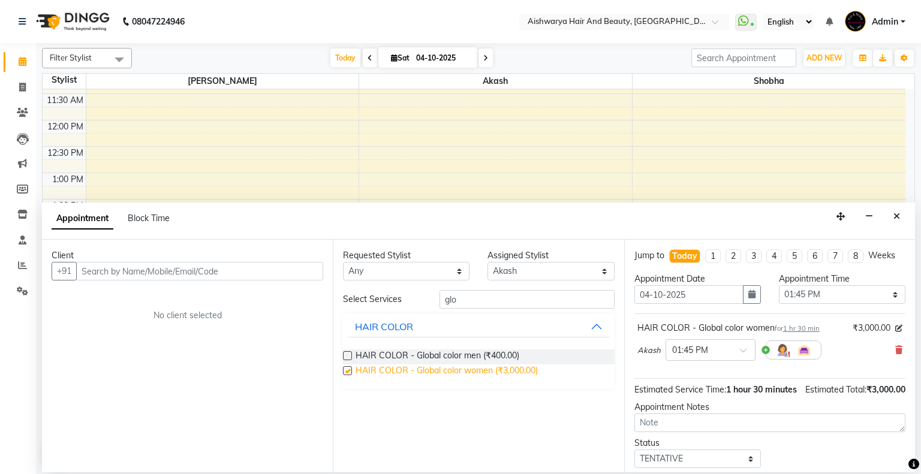
checkbox input "false"
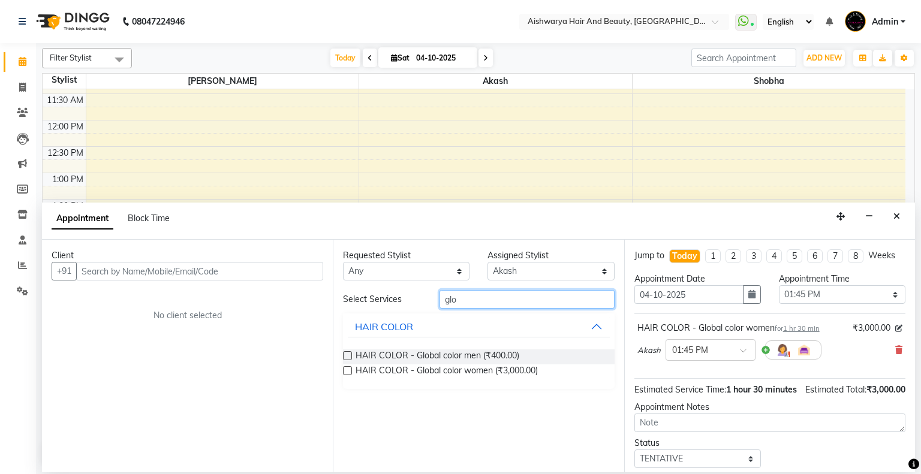
click at [490, 299] on input "glo" at bounding box center [526, 299] width 175 height 19
type input "g"
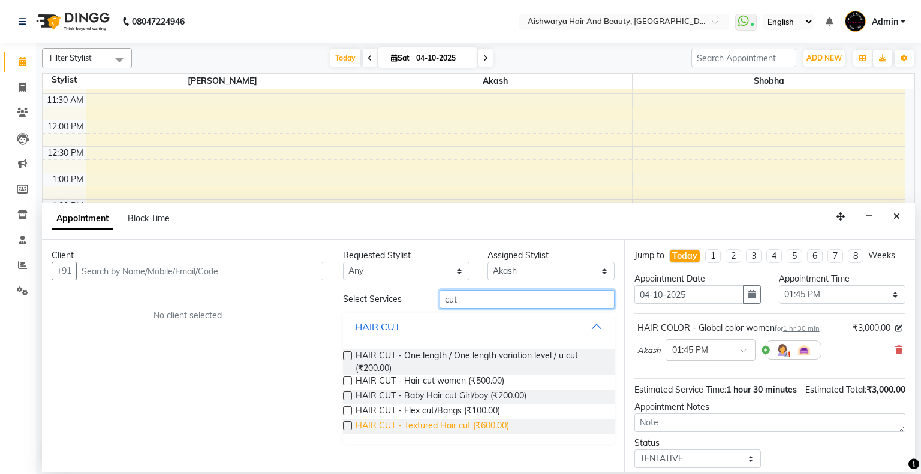
type input "cut"
click at [432, 428] on span "HAIR CUT - Textured Hair cut (₹600.00)" at bounding box center [431, 427] width 153 height 15
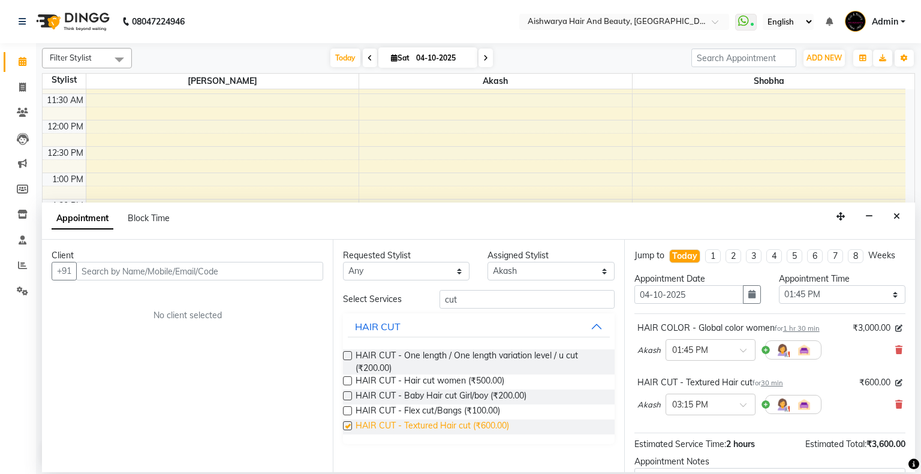
checkbox input "false"
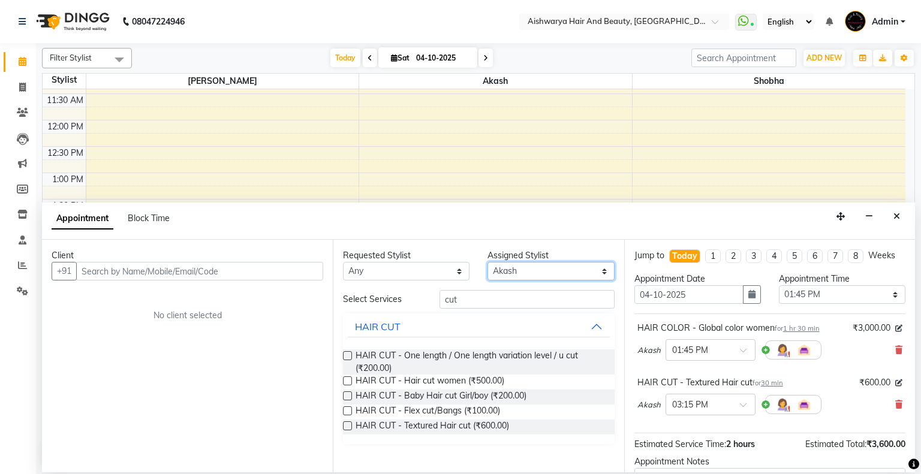
click at [531, 268] on select "Select Akash kasturi Shobha" at bounding box center [550, 271] width 126 height 19
select select "19046"
click at [487, 262] on select "Select Akash kasturi Shobha" at bounding box center [550, 271] width 126 height 19
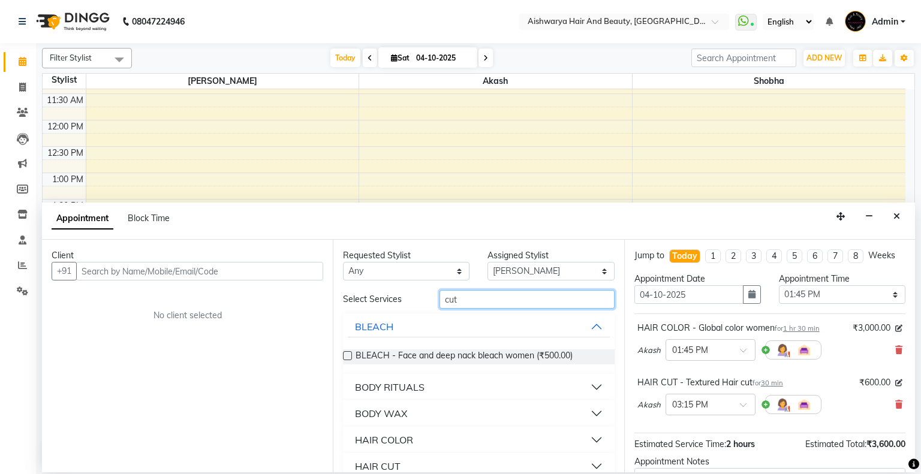
click at [481, 297] on input "cut" at bounding box center [526, 299] width 175 height 19
type input "c"
type input "full ar"
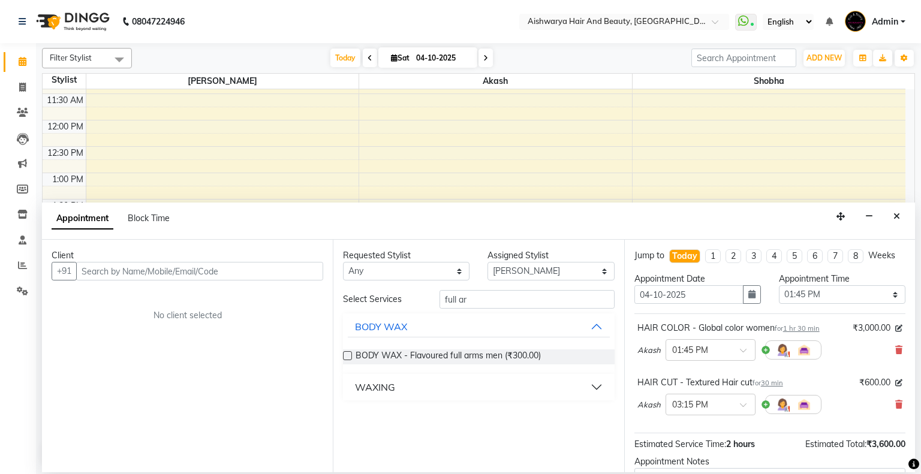
click at [381, 385] on div "WAXING" at bounding box center [375, 387] width 40 height 14
click at [379, 414] on span "WAXING - Full Arms (₹600.00)" at bounding box center [413, 417] width 117 height 15
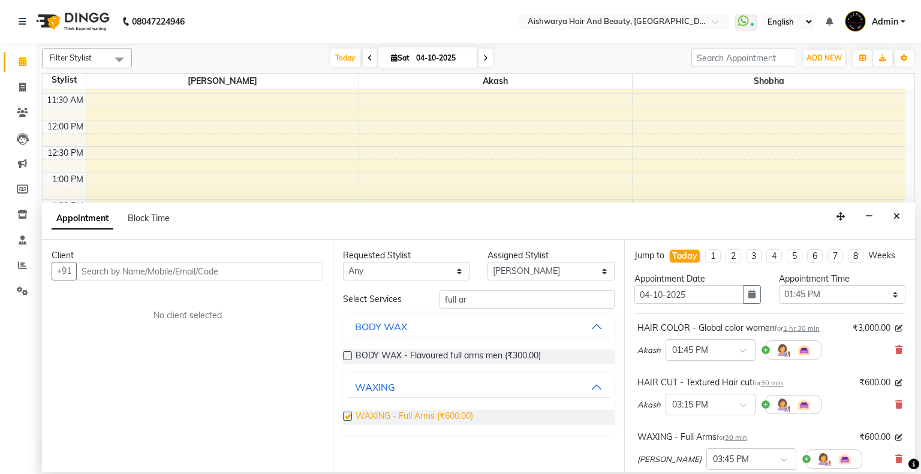
checkbox input "false"
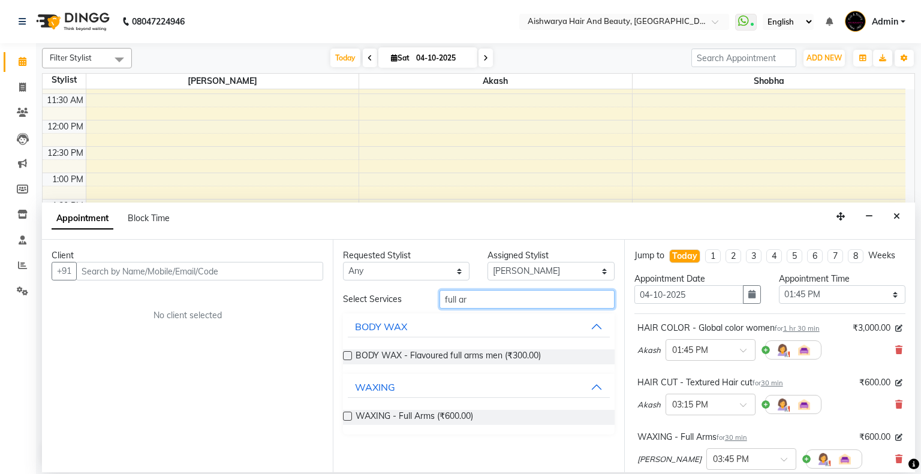
click at [484, 305] on input "full ar" at bounding box center [526, 299] width 175 height 19
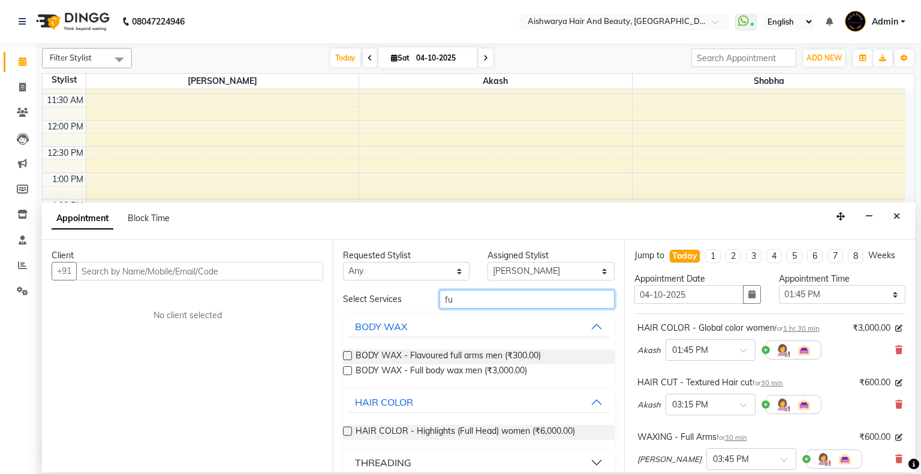
type input "f"
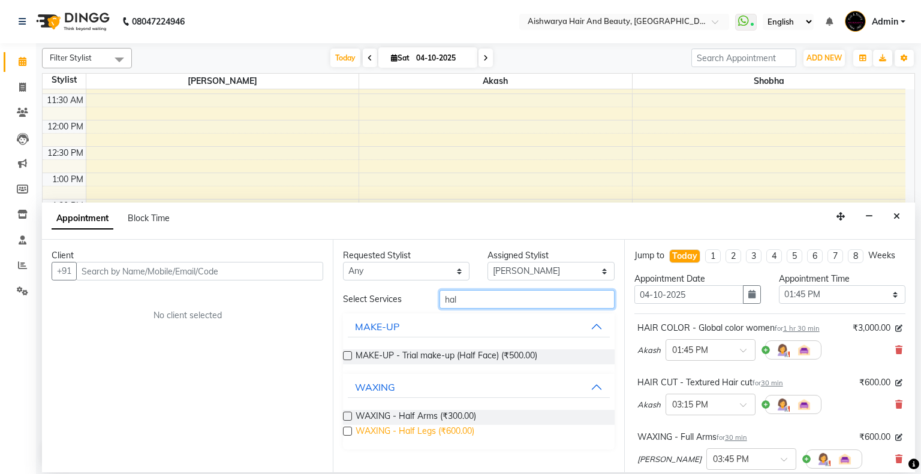
type input "hal"
click at [385, 436] on span "WAXING - Half Legs (₹600.00)" at bounding box center [414, 432] width 119 height 15
checkbox input "false"
click at [469, 300] on input "hal" at bounding box center [526, 299] width 175 height 19
type input "h"
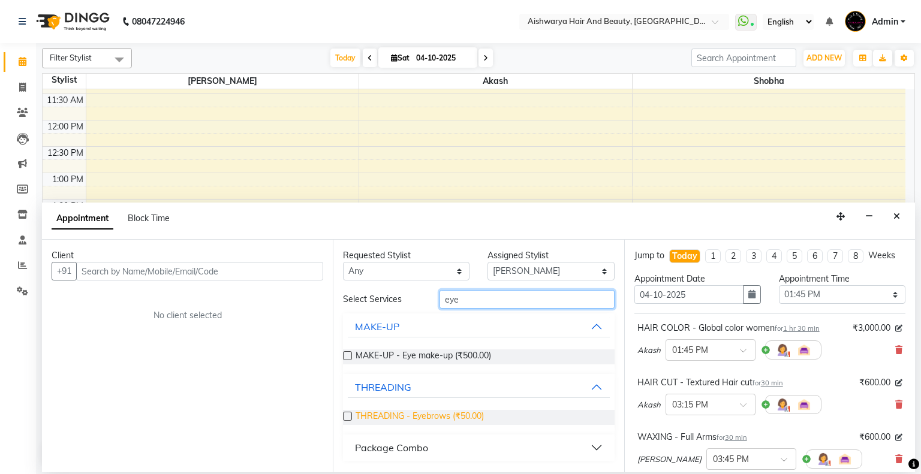
type input "eye"
click at [394, 418] on span "THREADING - Eyebrows (₹50.00)" at bounding box center [419, 417] width 128 height 15
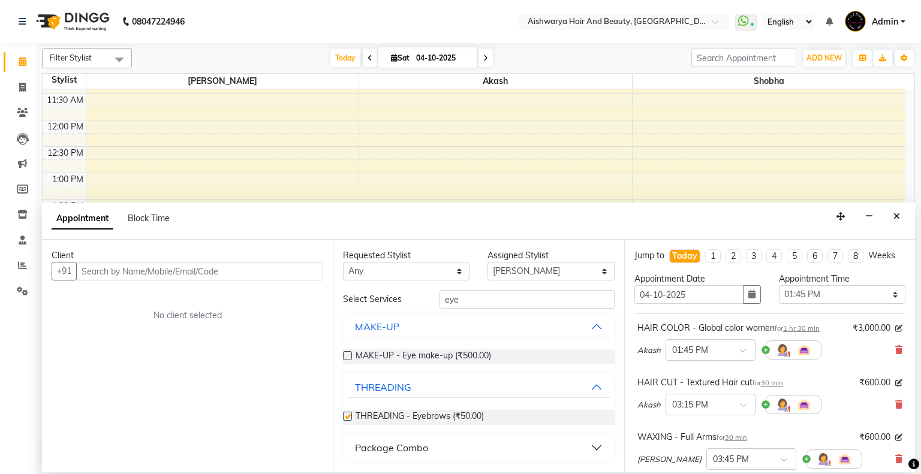
checkbox input "false"
click at [474, 300] on input "eye" at bounding box center [526, 299] width 175 height 19
type input "e"
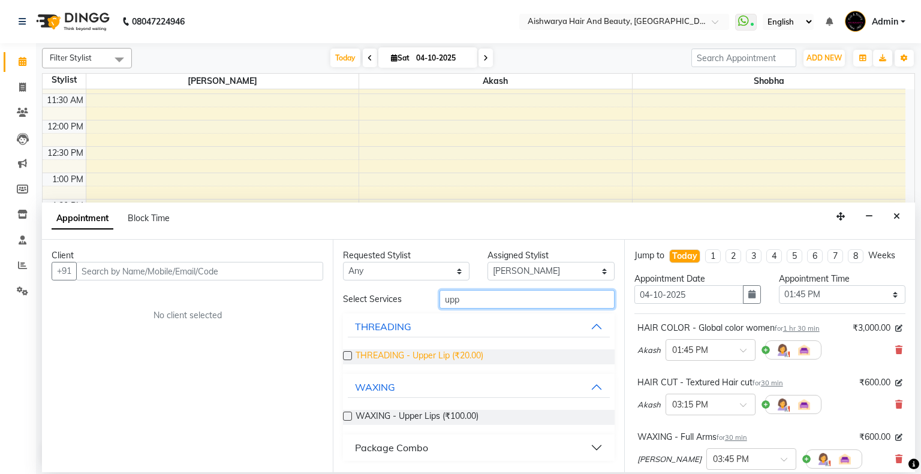
type input "upp"
click at [403, 360] on span "THREADING - Upper Lip (₹20.00)" at bounding box center [419, 356] width 128 height 15
checkbox input "false"
click at [470, 295] on input "upp" at bounding box center [526, 299] width 175 height 19
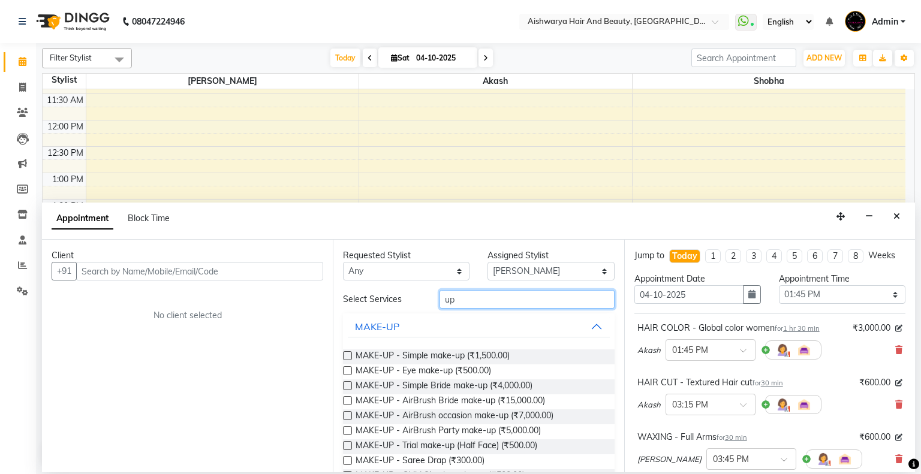
type input "u"
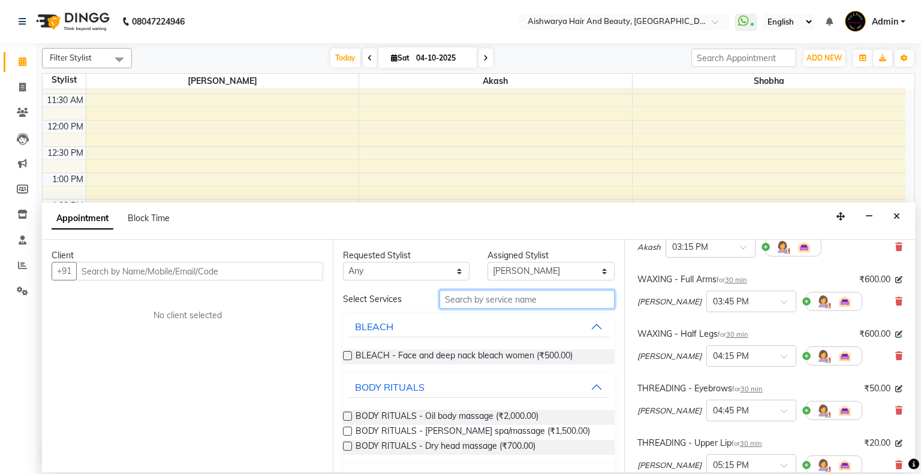
scroll to position [240, 0]
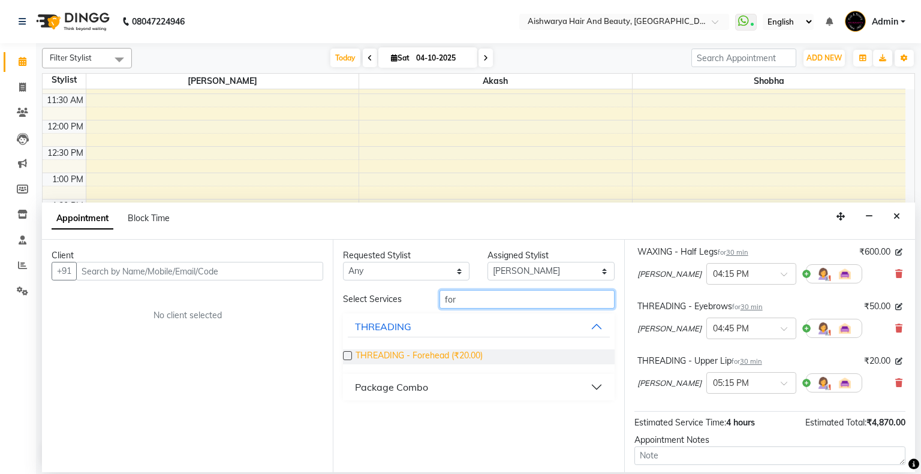
type input "for"
click at [387, 354] on span "THREADING - Forehead (₹20.00)" at bounding box center [418, 356] width 127 height 15
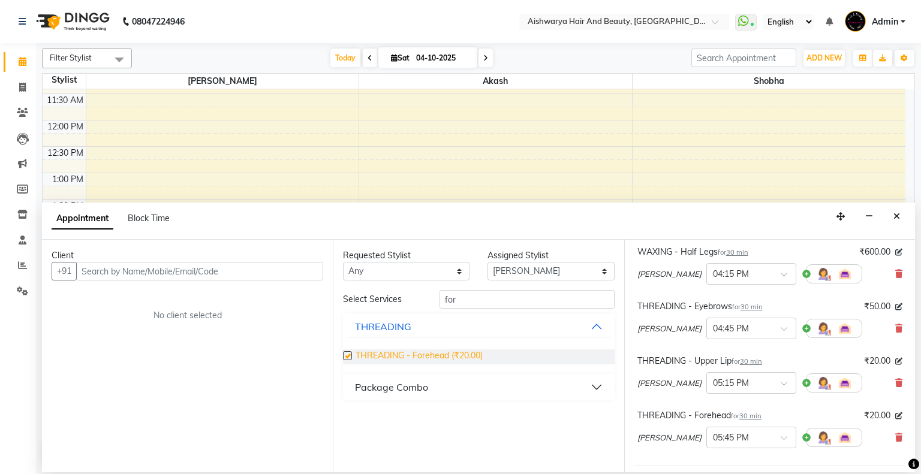
checkbox input "false"
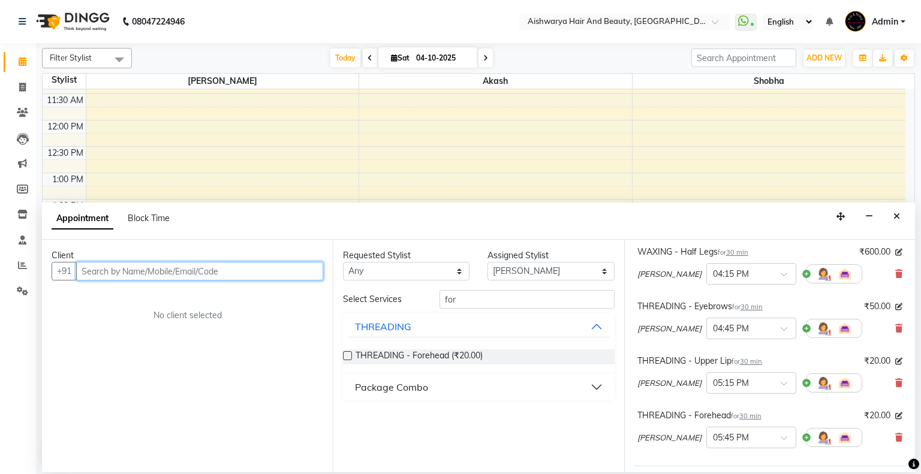
click at [241, 269] on input "text" at bounding box center [199, 271] width 247 height 19
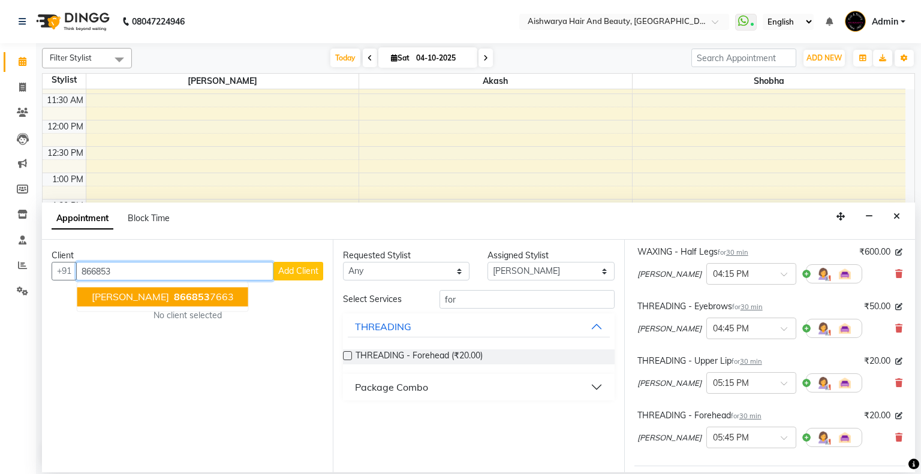
click at [176, 292] on span "866853" at bounding box center [192, 297] width 36 height 12
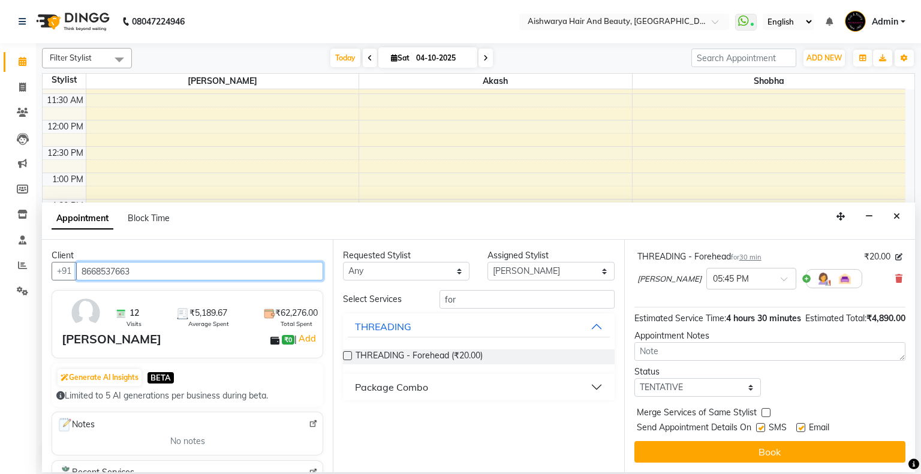
scroll to position [410, 0]
type input "8668537663"
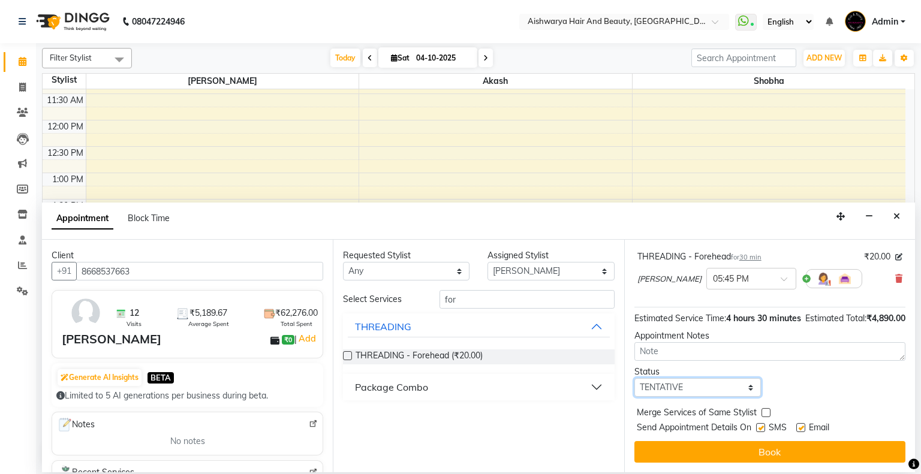
click at [714, 393] on select "Select TENTATIVE CONFIRM CHECK-IN UPCOMING" at bounding box center [697, 387] width 126 height 19
select select "check-in"
click at [634, 378] on select "Select TENTATIVE CONFIRM CHECK-IN UPCOMING" at bounding box center [697, 387] width 126 height 19
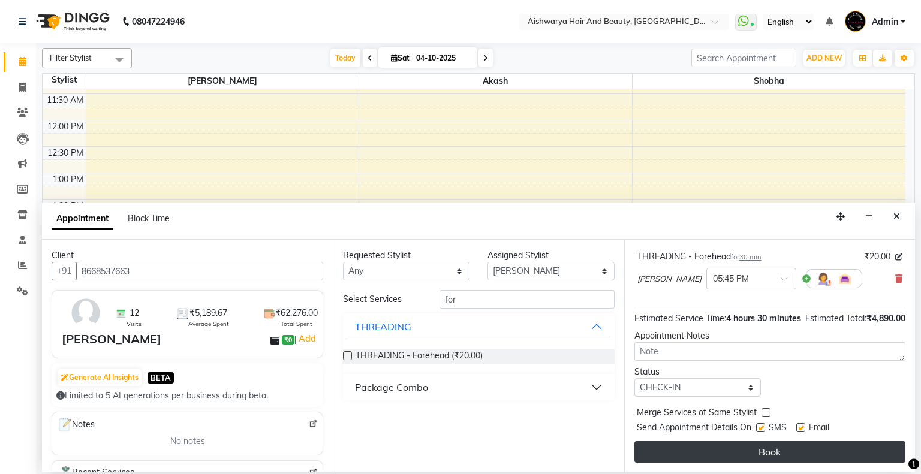
click at [716, 455] on button "Book" at bounding box center [769, 452] width 271 height 22
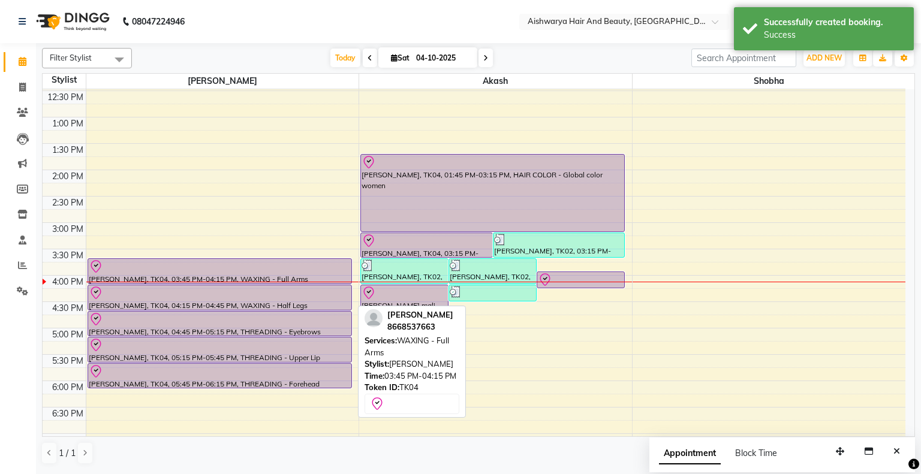
scroll to position [300, 0]
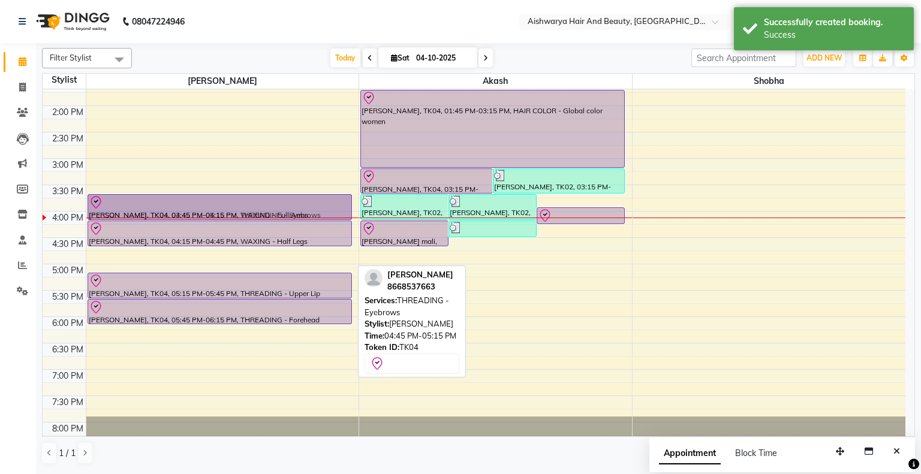
drag, startPoint x: 272, startPoint y: 263, endPoint x: 276, endPoint y: 215, distance: 48.1
click at [276, 215] on div "[PERSON_NAME], TK04, 03:45 PM-04:15 PM, WAXING - Full Arms [PERSON_NAME], TK04,…" at bounding box center [222, 132] width 273 height 685
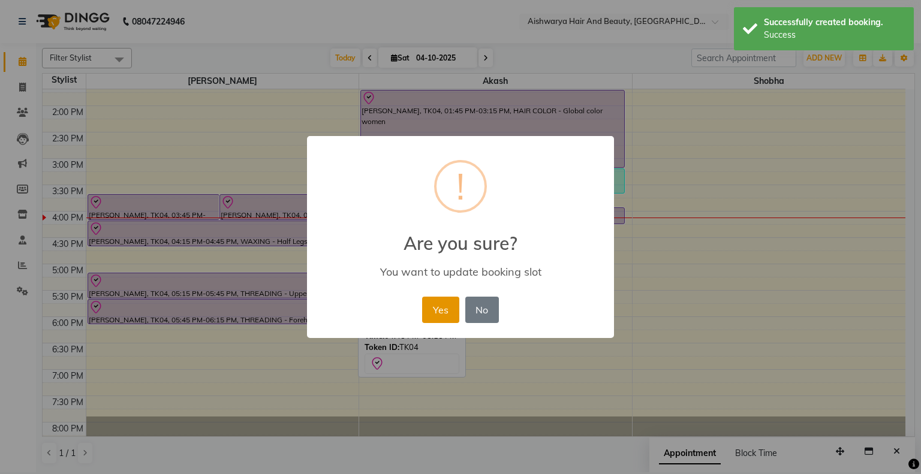
click at [452, 309] on button "Yes" at bounding box center [440, 310] width 37 height 26
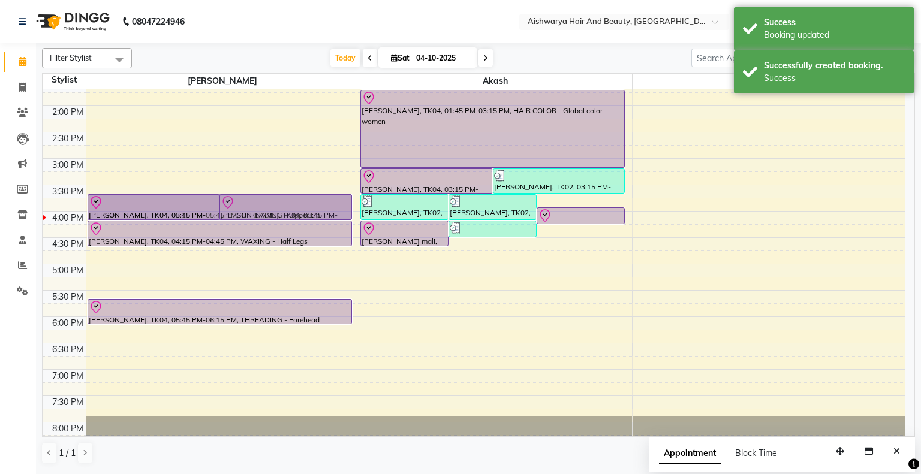
drag, startPoint x: 287, startPoint y: 287, endPoint x: 290, endPoint y: 215, distance: 72.6
click at [290, 215] on div "[PERSON_NAME], TK04, 03:45 PM-04:15 PM, THREADING - Eyebrows [PERSON_NAME], TK0…" at bounding box center [222, 132] width 273 height 685
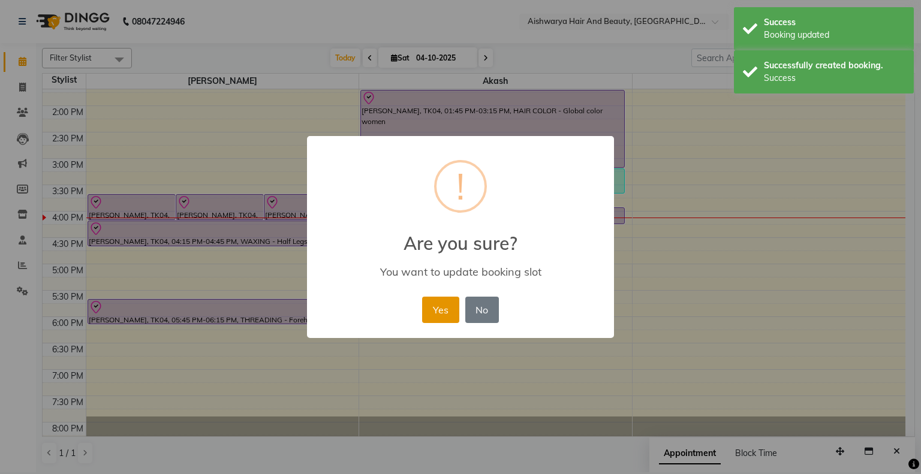
click at [446, 313] on button "Yes" at bounding box center [440, 310] width 37 height 26
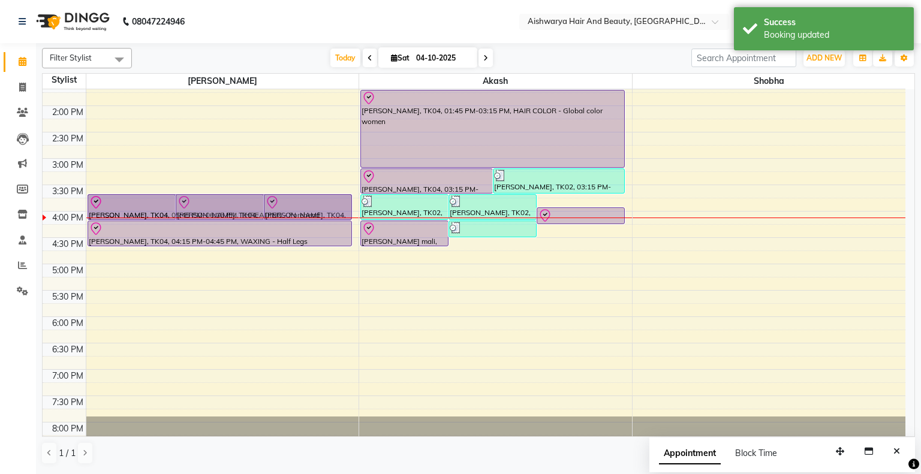
drag, startPoint x: 294, startPoint y: 309, endPoint x: 303, endPoint y: 203, distance: 106.5
click at [303, 203] on div "[PERSON_NAME], TK04, 03:45 PM-04:15 PM, THREADING - Eyebrows [PERSON_NAME], TK0…" at bounding box center [222, 132] width 273 height 685
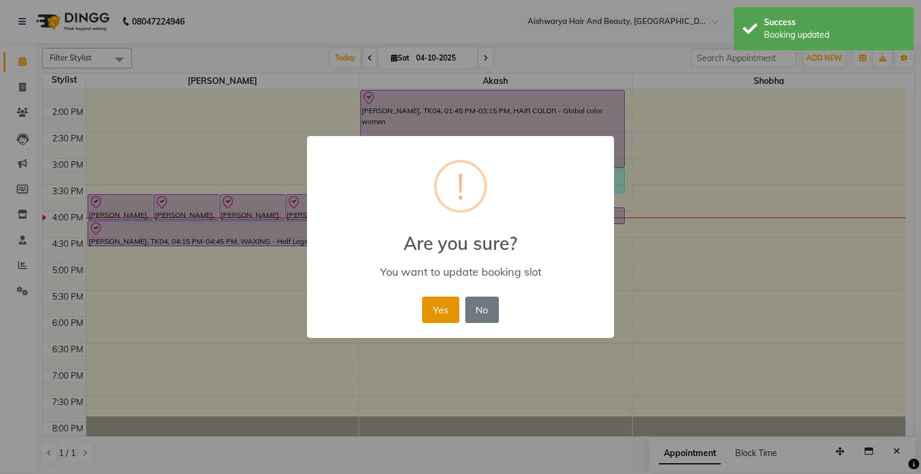
click at [439, 310] on button "Yes" at bounding box center [440, 310] width 37 height 26
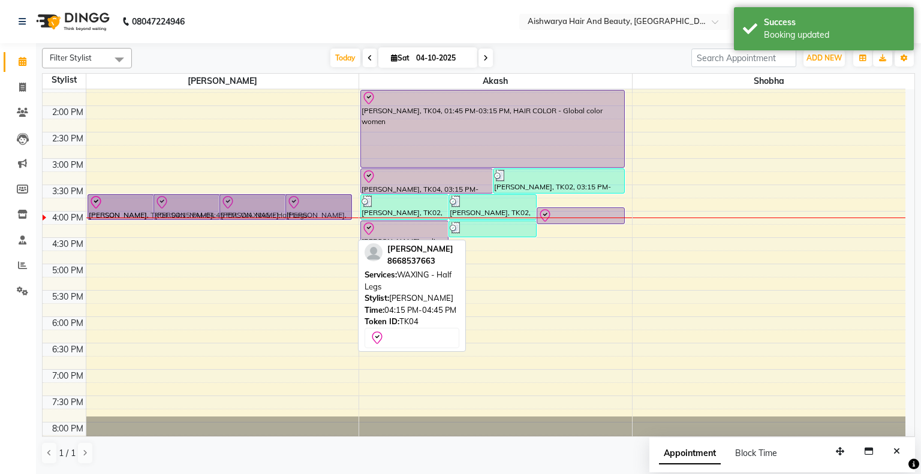
drag, startPoint x: 233, startPoint y: 235, endPoint x: 245, endPoint y: 204, distance: 33.6
click at [245, 204] on div "[PERSON_NAME], TK04, 03:45 PM-04:15 PM, THREADING - Eyebrows [PERSON_NAME], TK0…" at bounding box center [222, 132] width 273 height 685
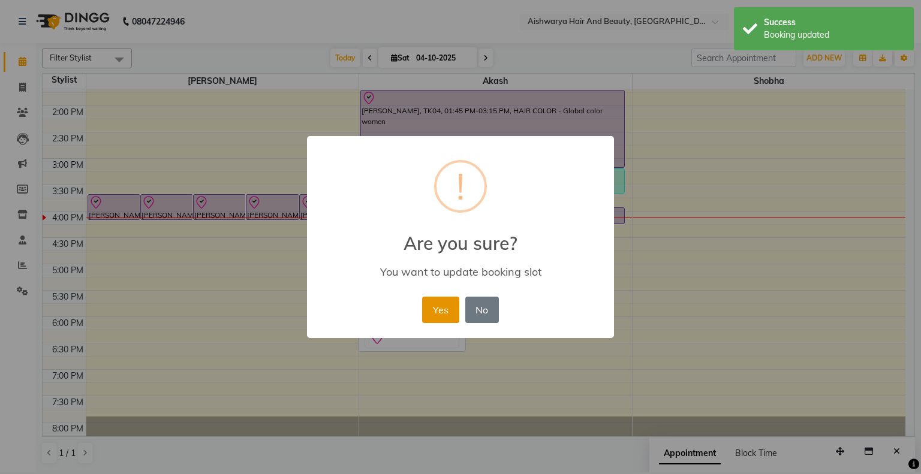
click at [442, 309] on button "Yes" at bounding box center [440, 310] width 37 height 26
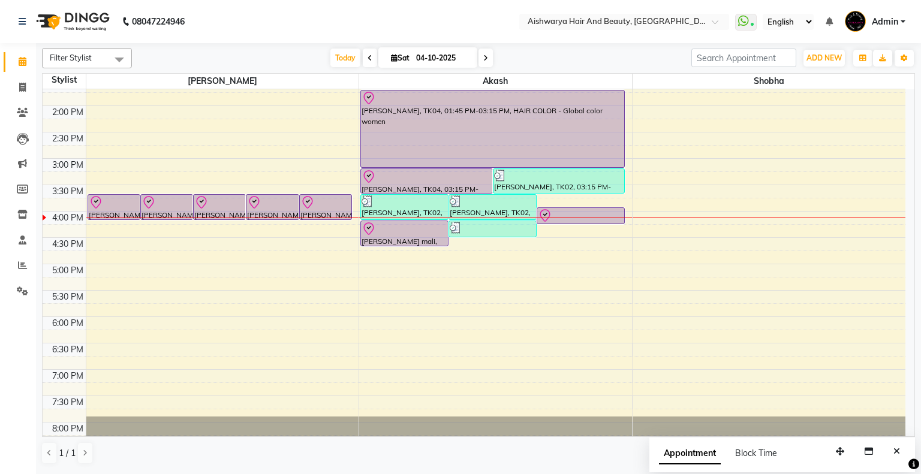
scroll to position [180, 0]
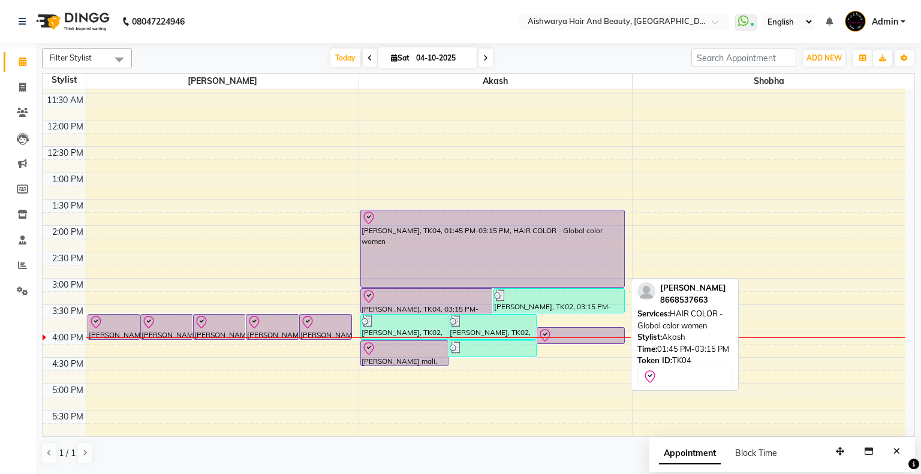
click at [433, 255] on div "[PERSON_NAME], TK04, 01:45 PM-03:15 PM, HAIR COLOR - Global color women" at bounding box center [492, 248] width 263 height 77
select select "8"
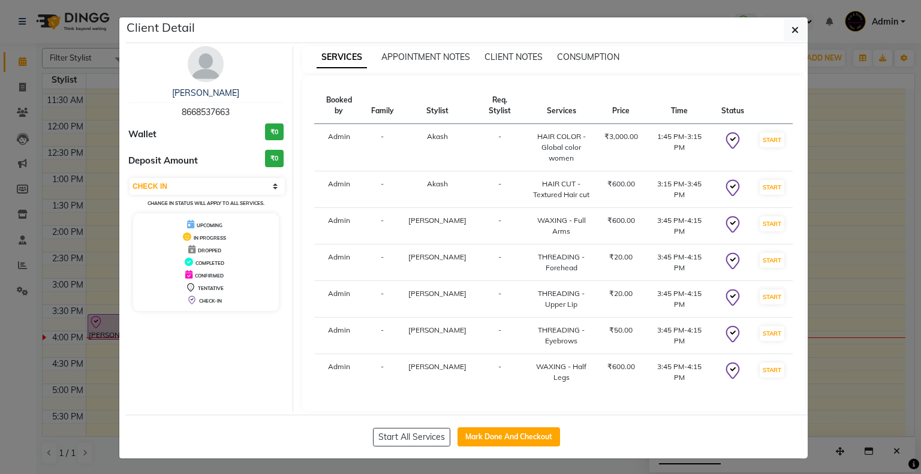
click at [901, 145] on ngb-modal-window "Client Detail [PERSON_NAME] 8668537663 Wallet ₹0 Deposit Amount ₹0 Select IN SE…" at bounding box center [460, 237] width 921 height 474
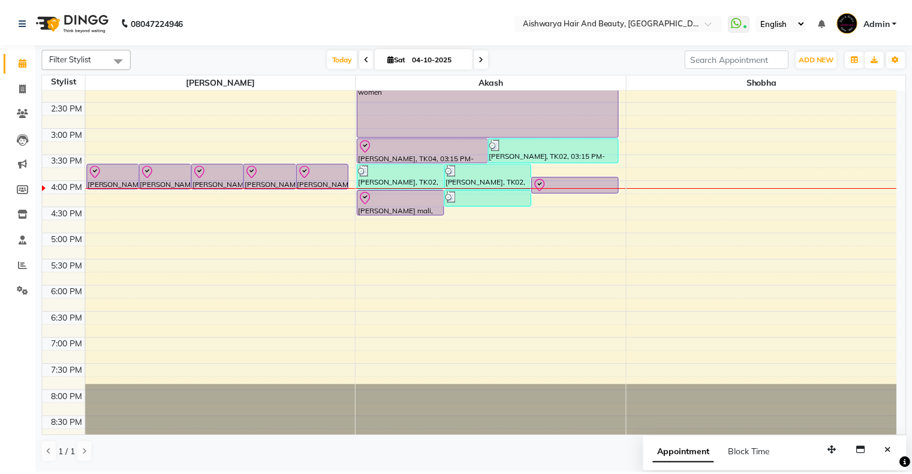
scroll to position [211, 0]
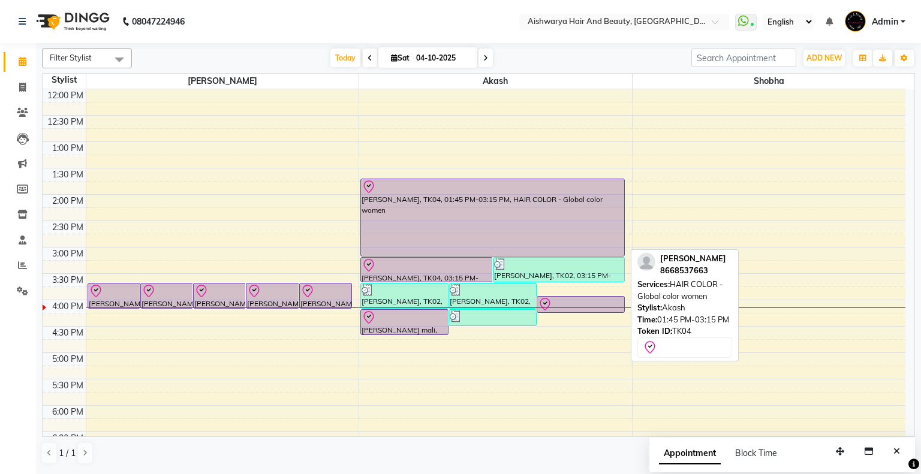
click at [424, 236] on div "[PERSON_NAME], TK04, 01:45 PM-03:15 PM, HAIR COLOR - Global color women" at bounding box center [492, 217] width 263 height 77
select select "8"
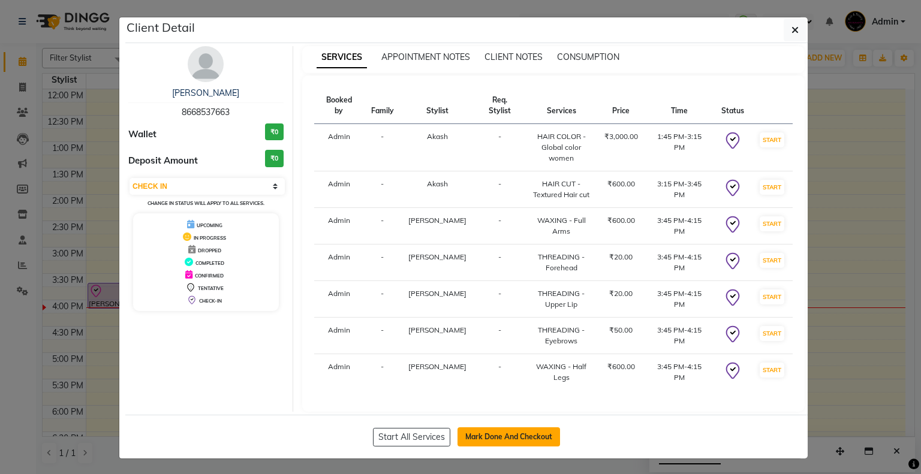
click at [504, 427] on button "Mark Done And Checkout" at bounding box center [508, 436] width 102 height 19
select select "3876"
select select "service"
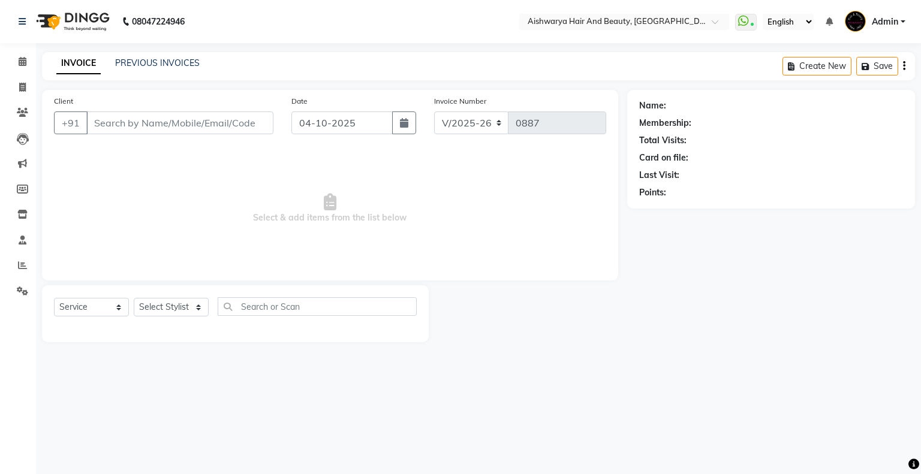
type input "8668537663"
select select "19059"
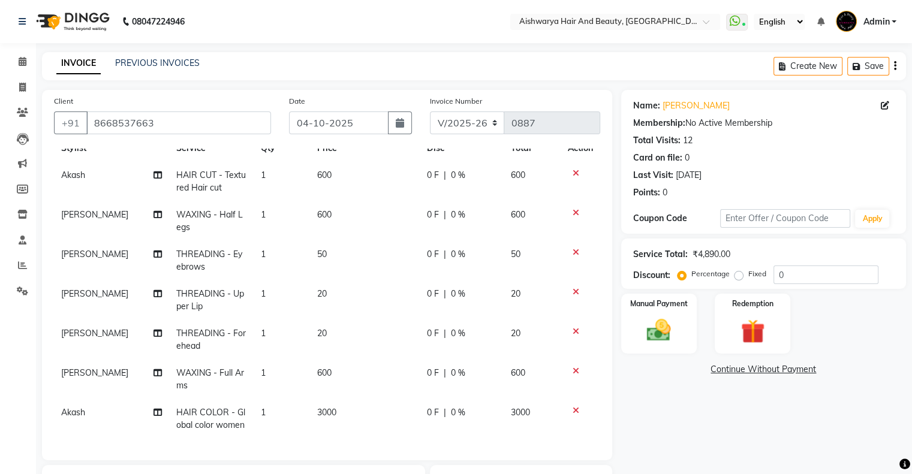
scroll to position [120, 0]
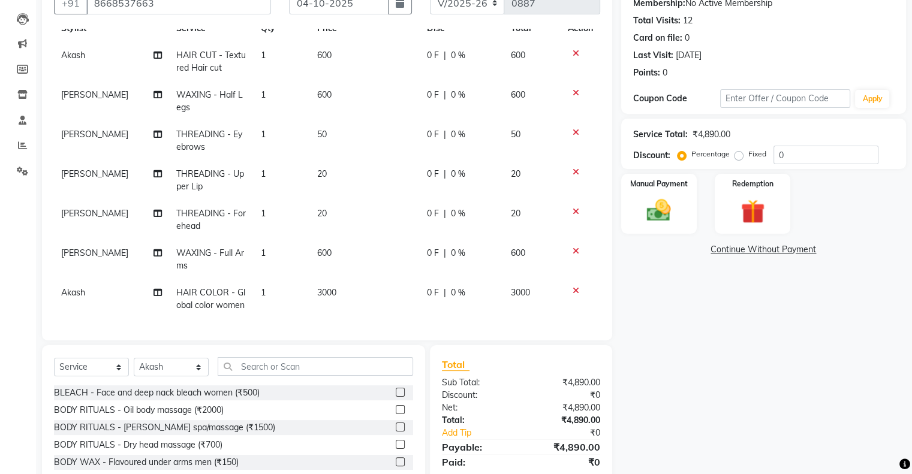
click at [319, 287] on span "3000" at bounding box center [326, 292] width 19 height 11
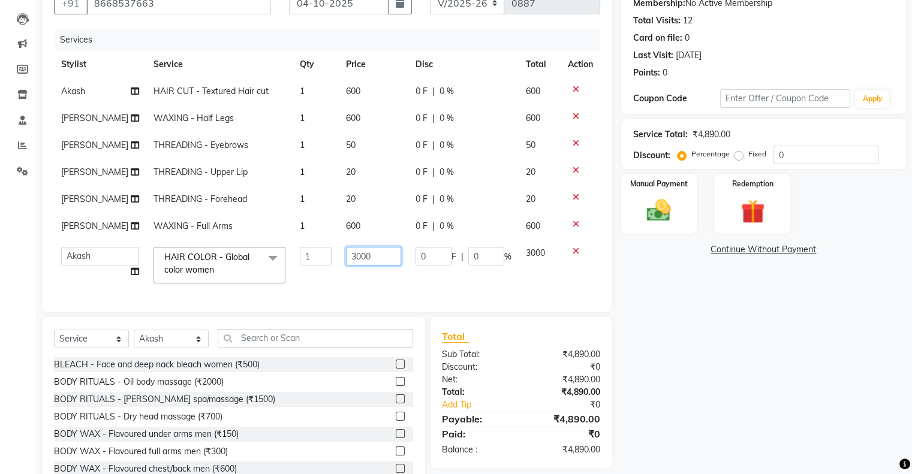
click at [346, 254] on input "3000" at bounding box center [373, 256] width 55 height 19
type input "3500"
click at [364, 279] on tbody "Akash HAIR CUT - Textured Hair cut 1 600 0 F | 0 % 600 [PERSON_NAME] WAXING - H…" at bounding box center [327, 184] width 546 height 213
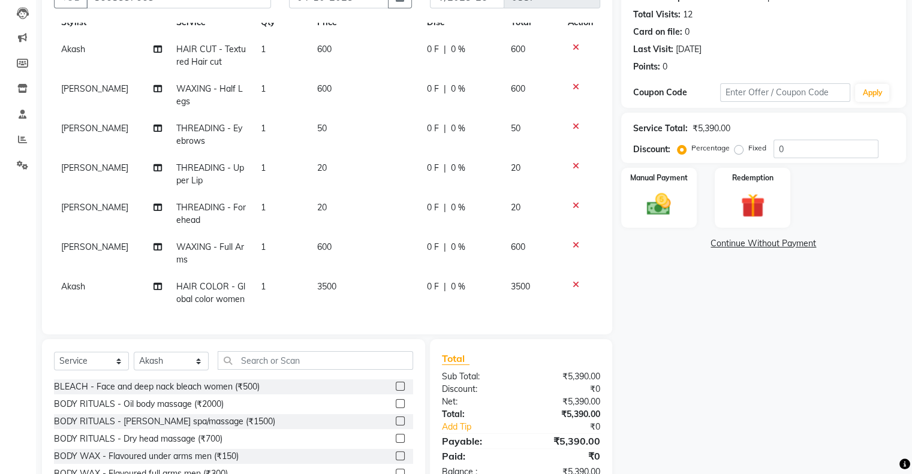
scroll to position [186, 0]
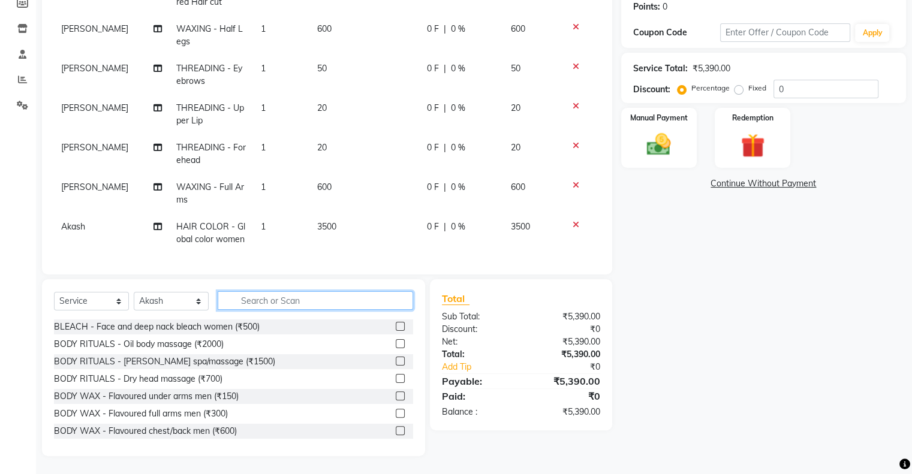
click at [270, 297] on input "text" at bounding box center [315, 300] width 195 height 19
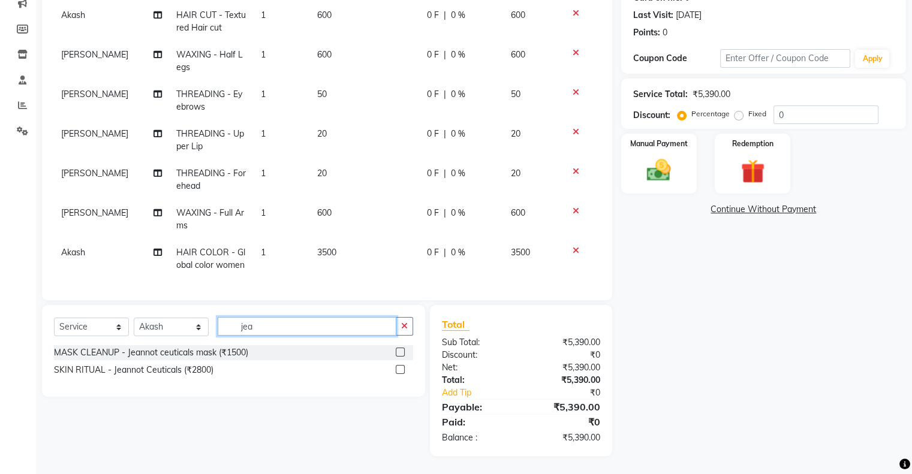
type input "jea"
click at [398, 368] on label at bounding box center [400, 369] width 9 height 9
click at [398, 368] on input "checkbox" at bounding box center [400, 370] width 8 height 8
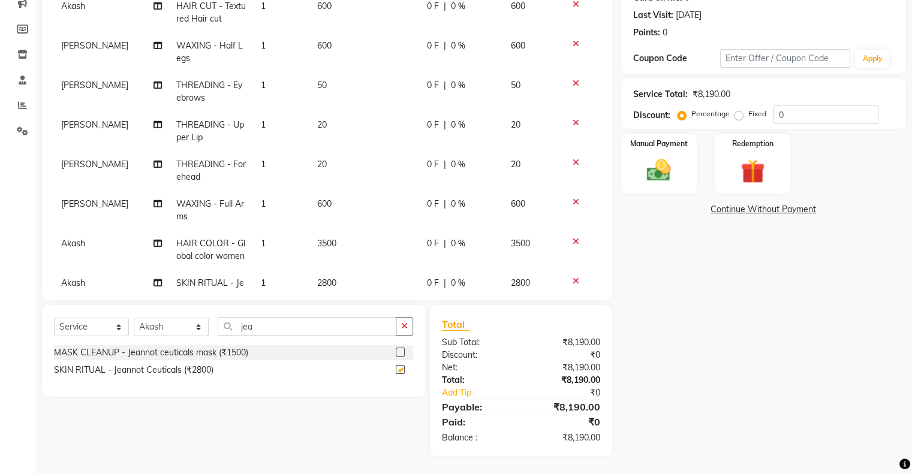
checkbox input "false"
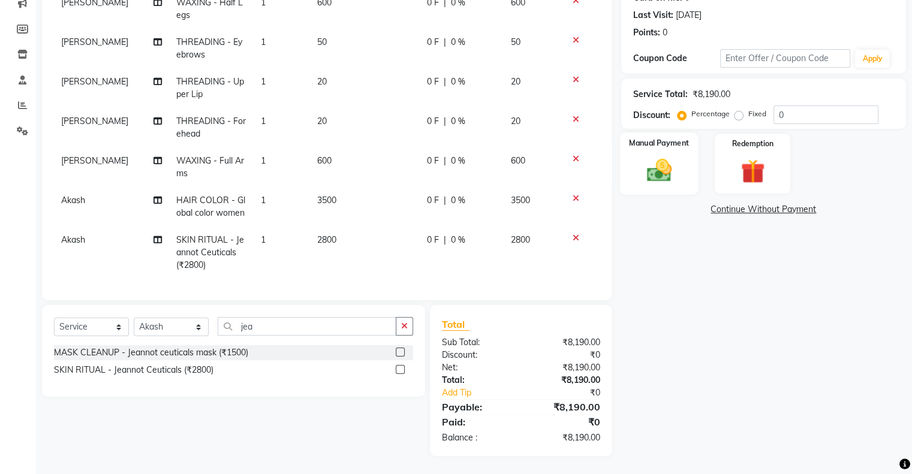
click at [650, 162] on img at bounding box center [658, 170] width 40 height 29
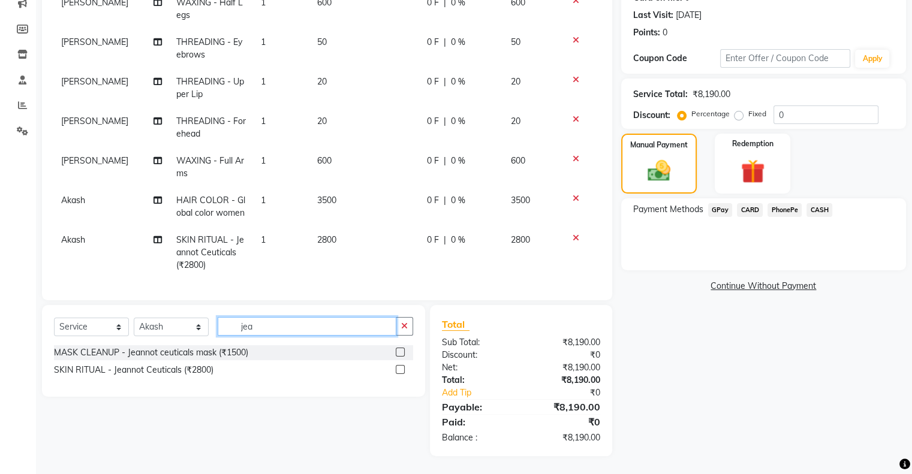
click at [306, 326] on input "jea" at bounding box center [307, 326] width 179 height 19
click at [153, 236] on icon at bounding box center [157, 240] width 8 height 8
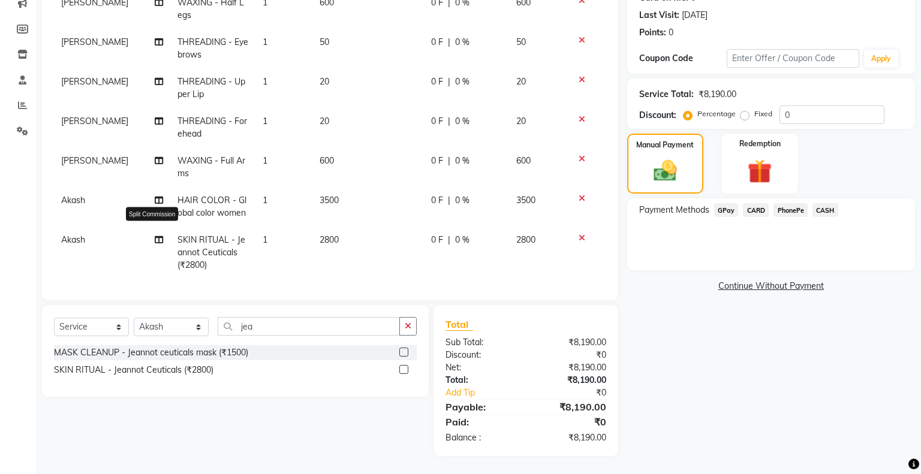
select select "19059"
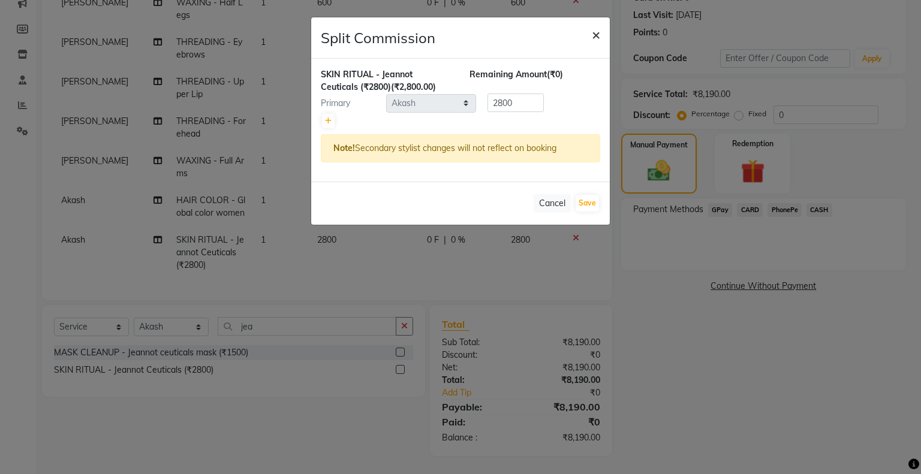
click at [593, 35] on span "×" at bounding box center [596, 34] width 8 height 18
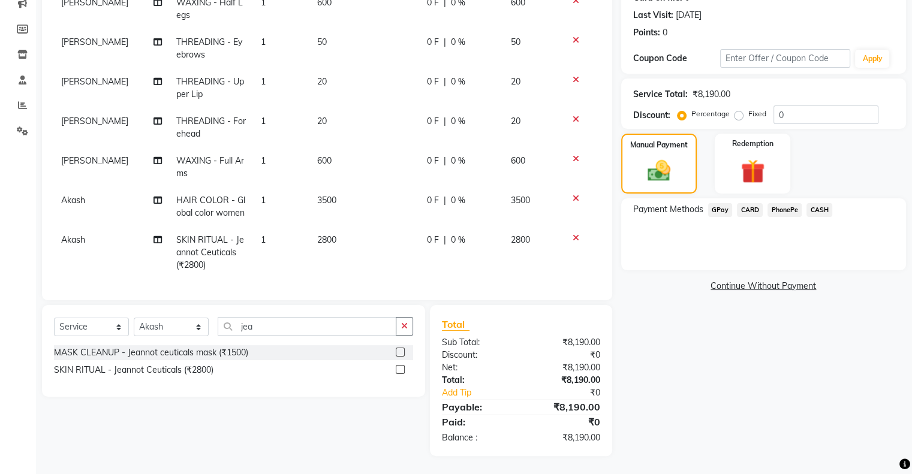
click at [75, 234] on span "Akash" at bounding box center [73, 239] width 24 height 11
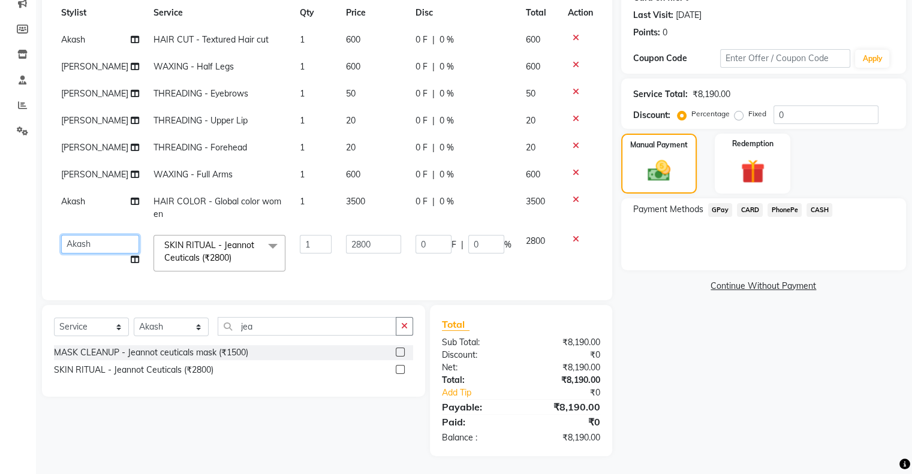
click at [85, 235] on select "Akash kasturi Shobha" at bounding box center [100, 244] width 78 height 19
select select "19046"
click at [192, 269] on td "SKIN RITUAL - Jeannot Ceuticals (₹2800) x BLEACH - Face and deep nack bleach wo…" at bounding box center [219, 253] width 146 height 51
click at [163, 328] on select "Select Stylist Akash kasturi Shobha" at bounding box center [171, 327] width 75 height 19
select select "19046"
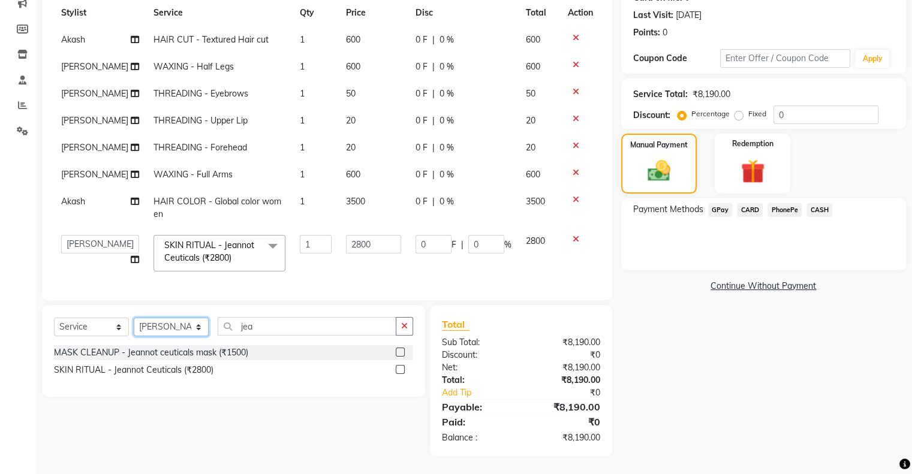
click at [134, 318] on select "Select Stylist Akash kasturi Shobha" at bounding box center [171, 327] width 75 height 19
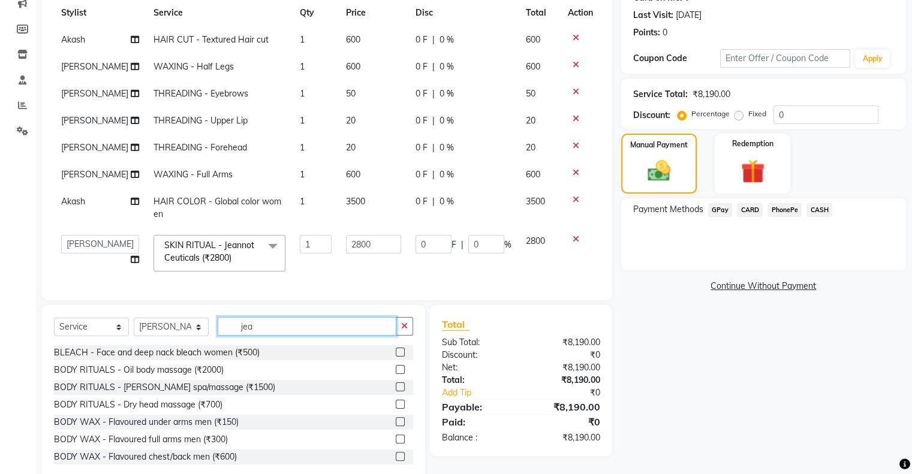
click at [278, 325] on input "jea" at bounding box center [307, 326] width 179 height 19
type input "j"
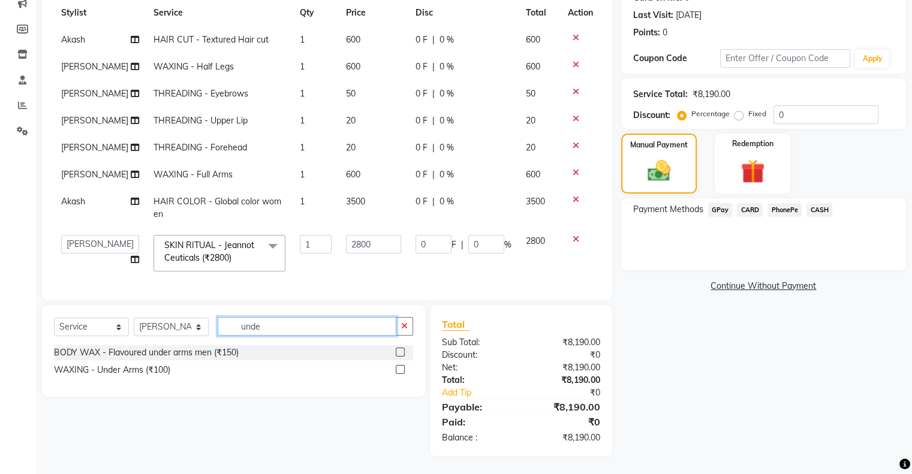
type input "unde"
click at [399, 369] on label at bounding box center [400, 369] width 9 height 9
click at [399, 369] on input "checkbox" at bounding box center [400, 370] width 8 height 8
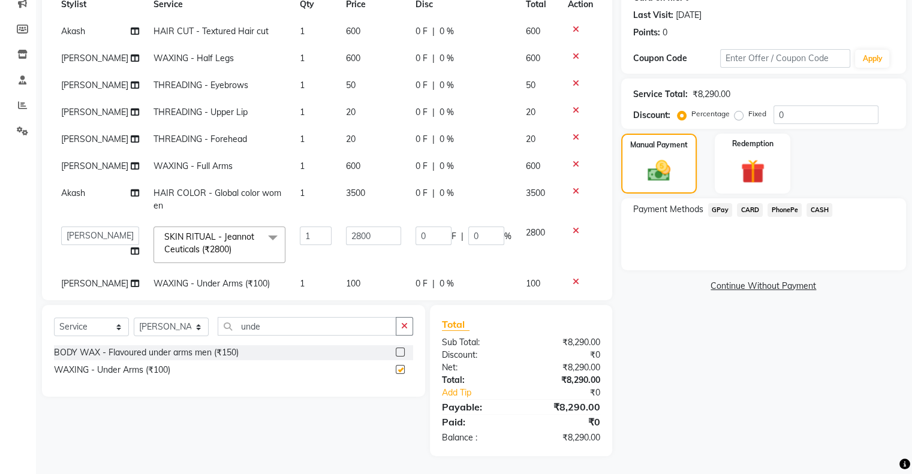
checkbox input "false"
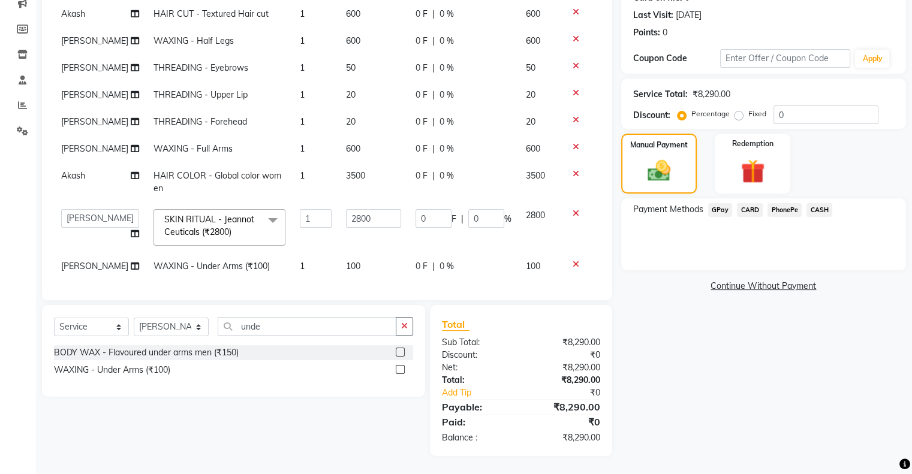
scroll to position [47, 0]
click at [765, 287] on link "Continue Without Payment" at bounding box center [763, 286] width 280 height 13
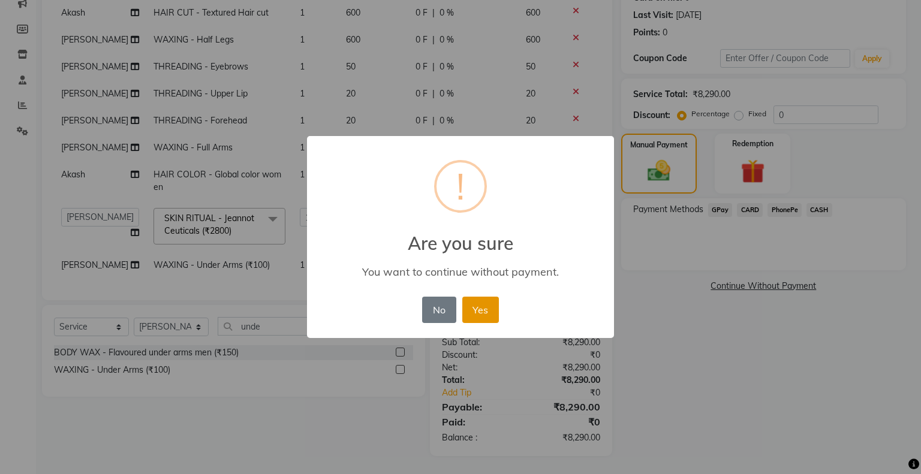
click at [469, 313] on button "Yes" at bounding box center [480, 310] width 37 height 26
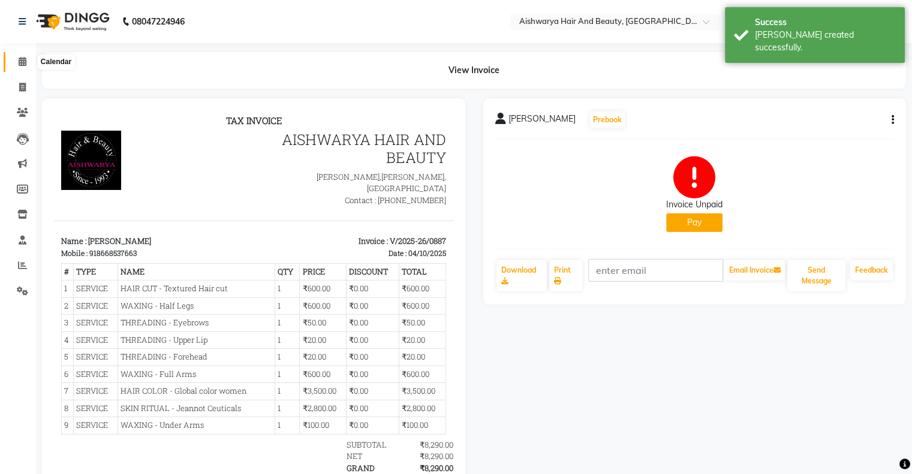
click at [19, 63] on icon at bounding box center [23, 61] width 8 height 9
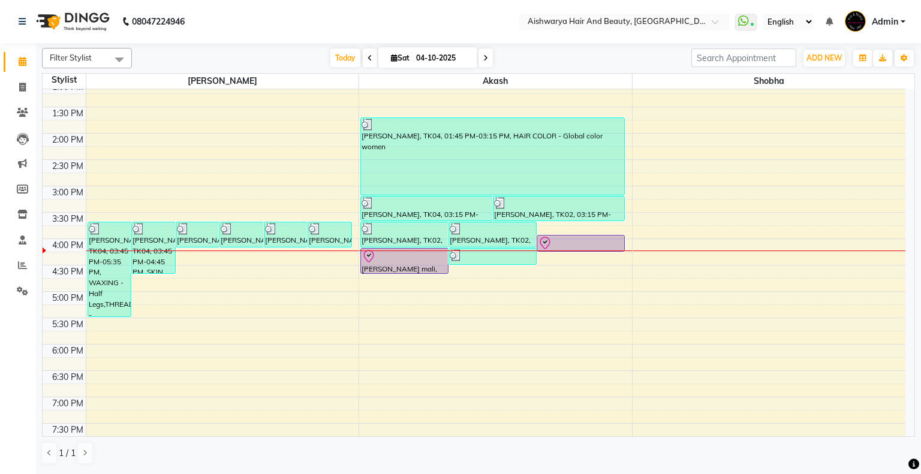
scroll to position [300, 0]
